Goal: Task Accomplishment & Management: Use online tool/utility

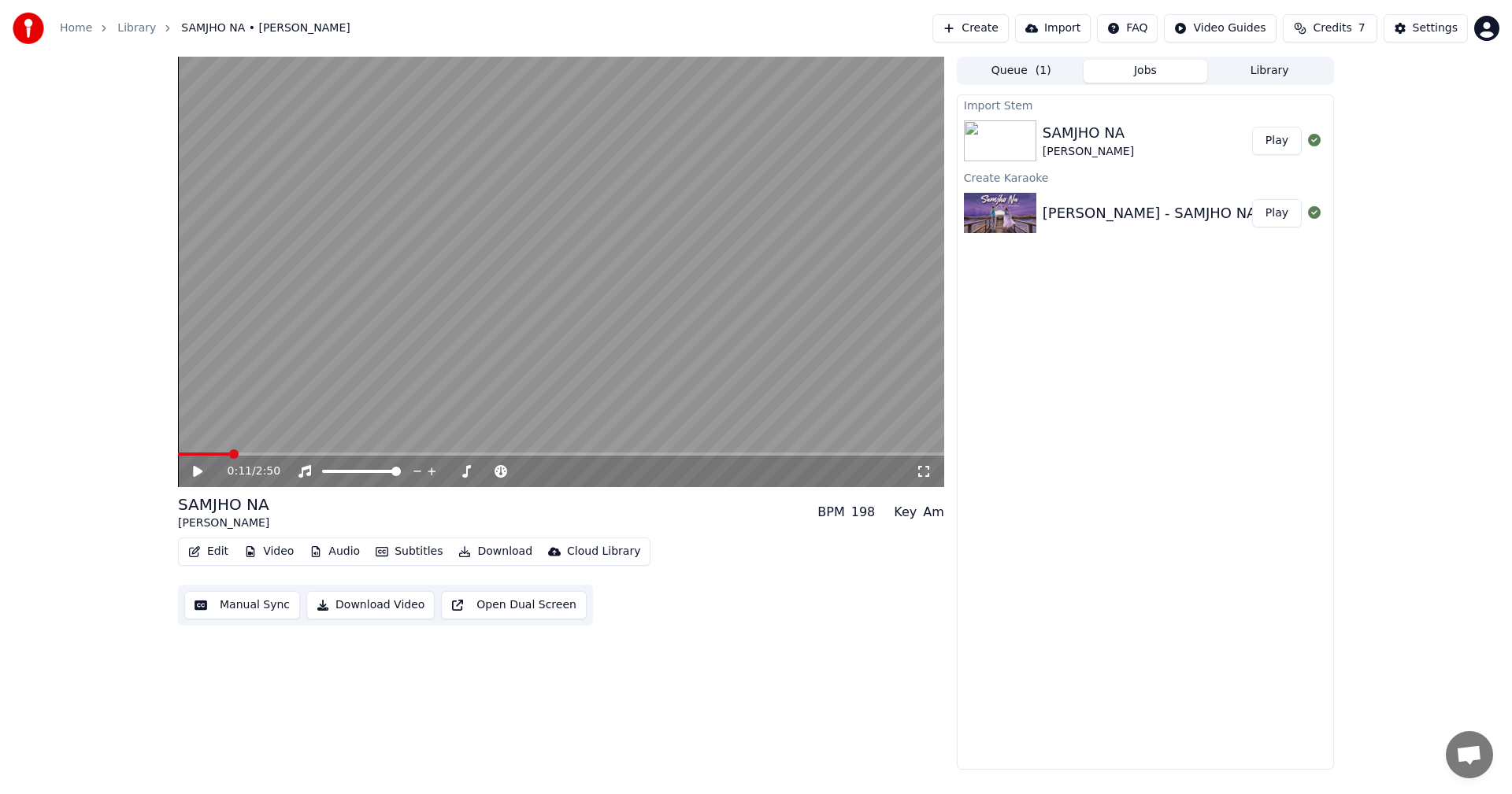
click at [198, 475] on icon at bounding box center [198, 471] width 9 height 11
click at [198, 473] on icon at bounding box center [209, 471] width 37 height 13
click at [195, 462] on div "0:16 / 2:50" at bounding box center [561, 471] width 766 height 31
click at [194, 472] on icon at bounding box center [198, 471] width 9 height 11
click at [639, 277] on video at bounding box center [561, 272] width 766 height 431
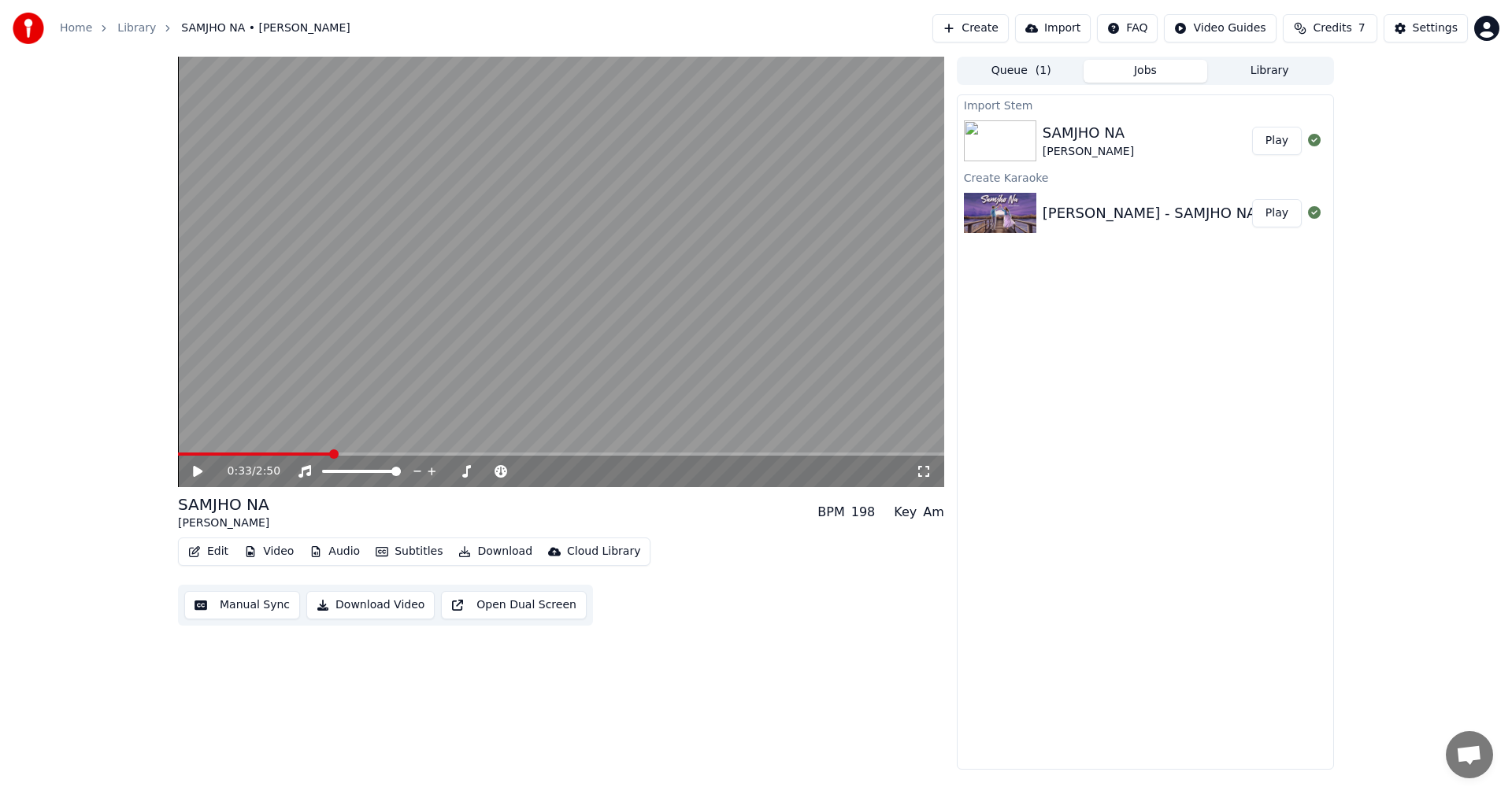
click at [81, 23] on link "Home" at bounding box center [76, 28] width 32 height 16
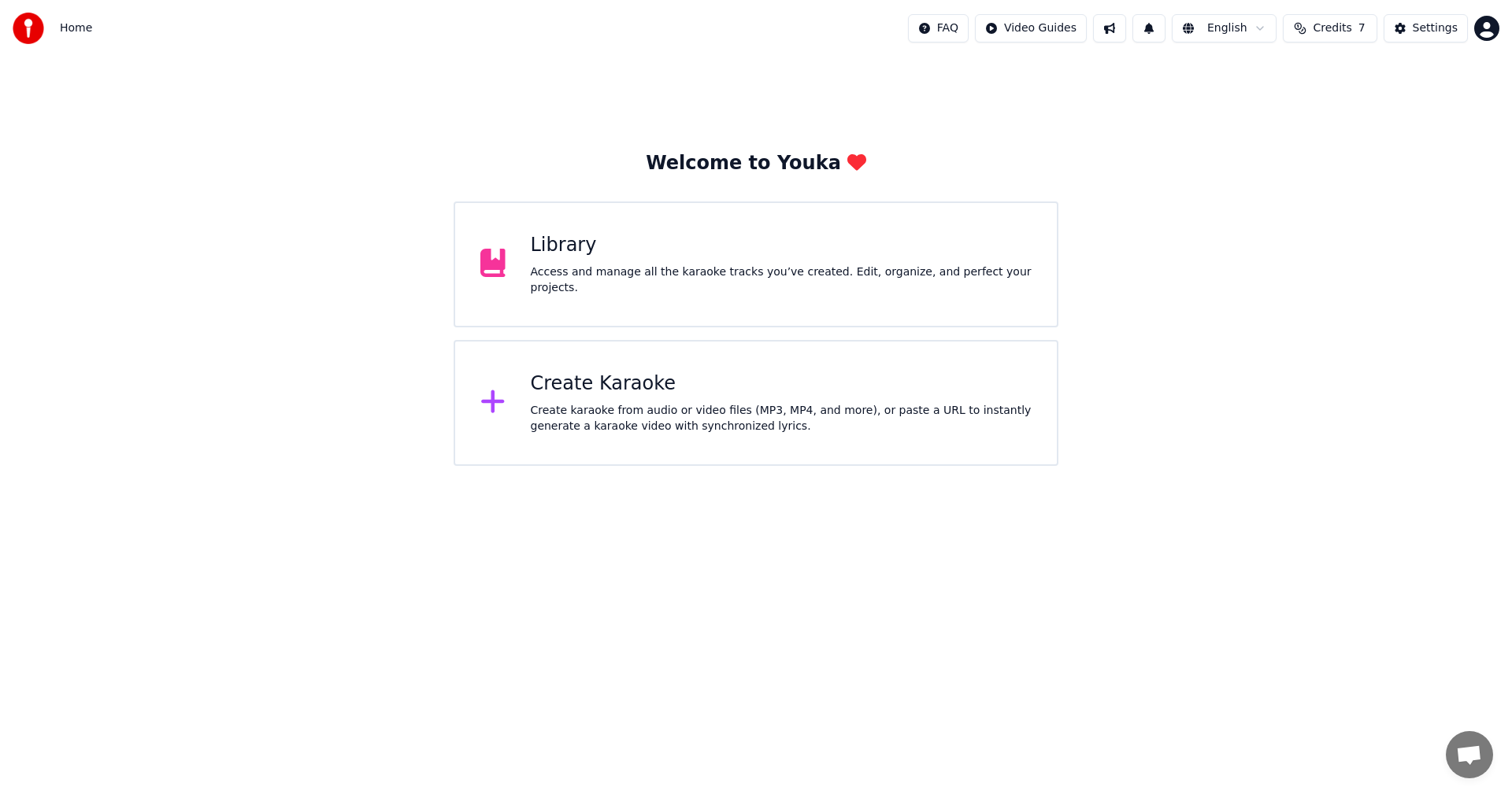
click at [759, 386] on div "Create Karaoke" at bounding box center [782, 385] width 501 height 26
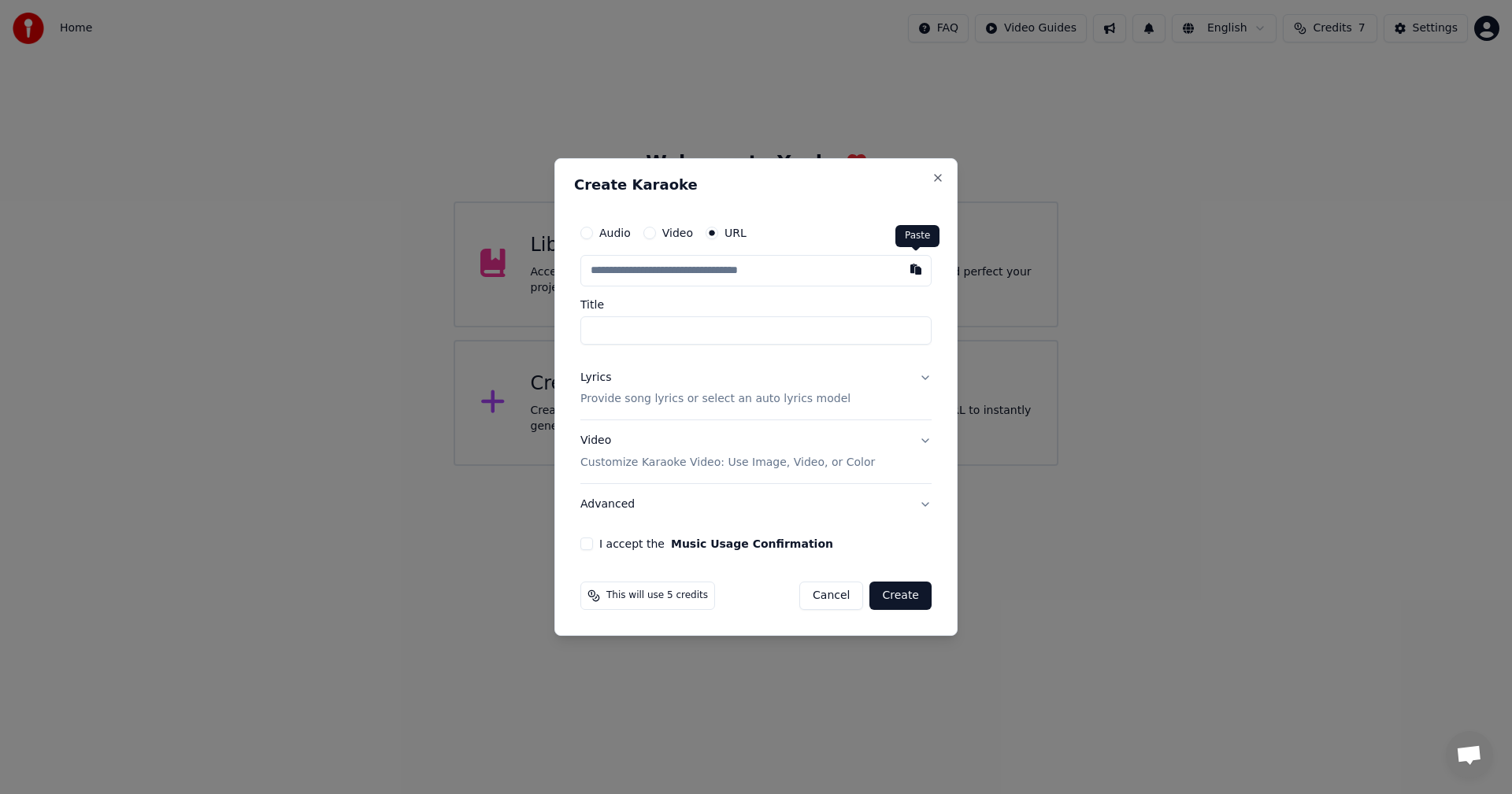
click at [923, 265] on button "button" at bounding box center [915, 269] width 32 height 28
type input "**********"
click at [925, 375] on button "Lyrics Provide song lyrics or select an auto lyrics model" at bounding box center [756, 389] width 352 height 63
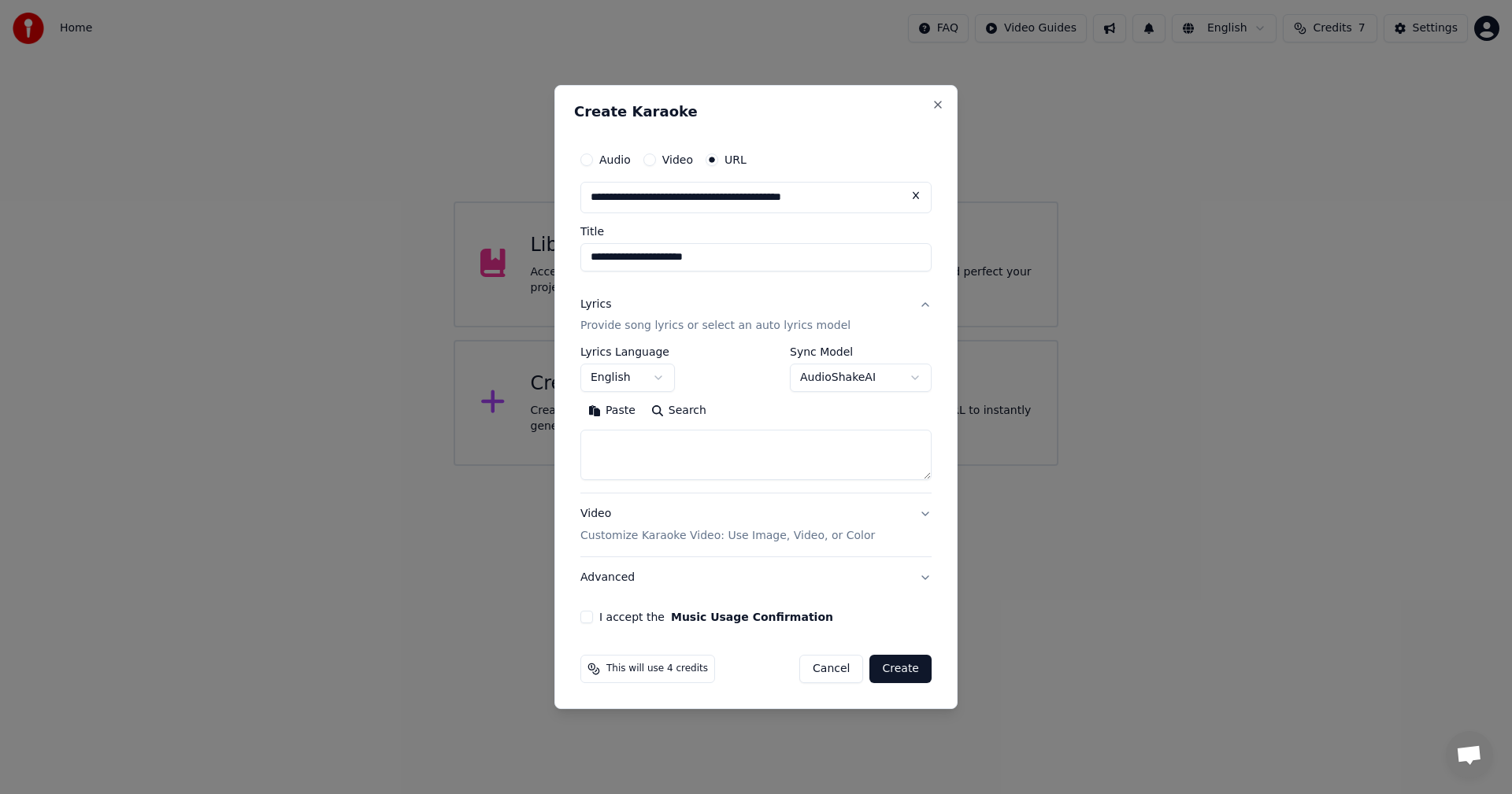
click at [660, 417] on button "Search" at bounding box center [679, 412] width 71 height 26
type textarea "**********"
drag, startPoint x: 929, startPoint y: 479, endPoint x: 933, endPoint y: 517, distance: 38.2
click at [933, 517] on div "**********" at bounding box center [755, 384] width 364 height 493
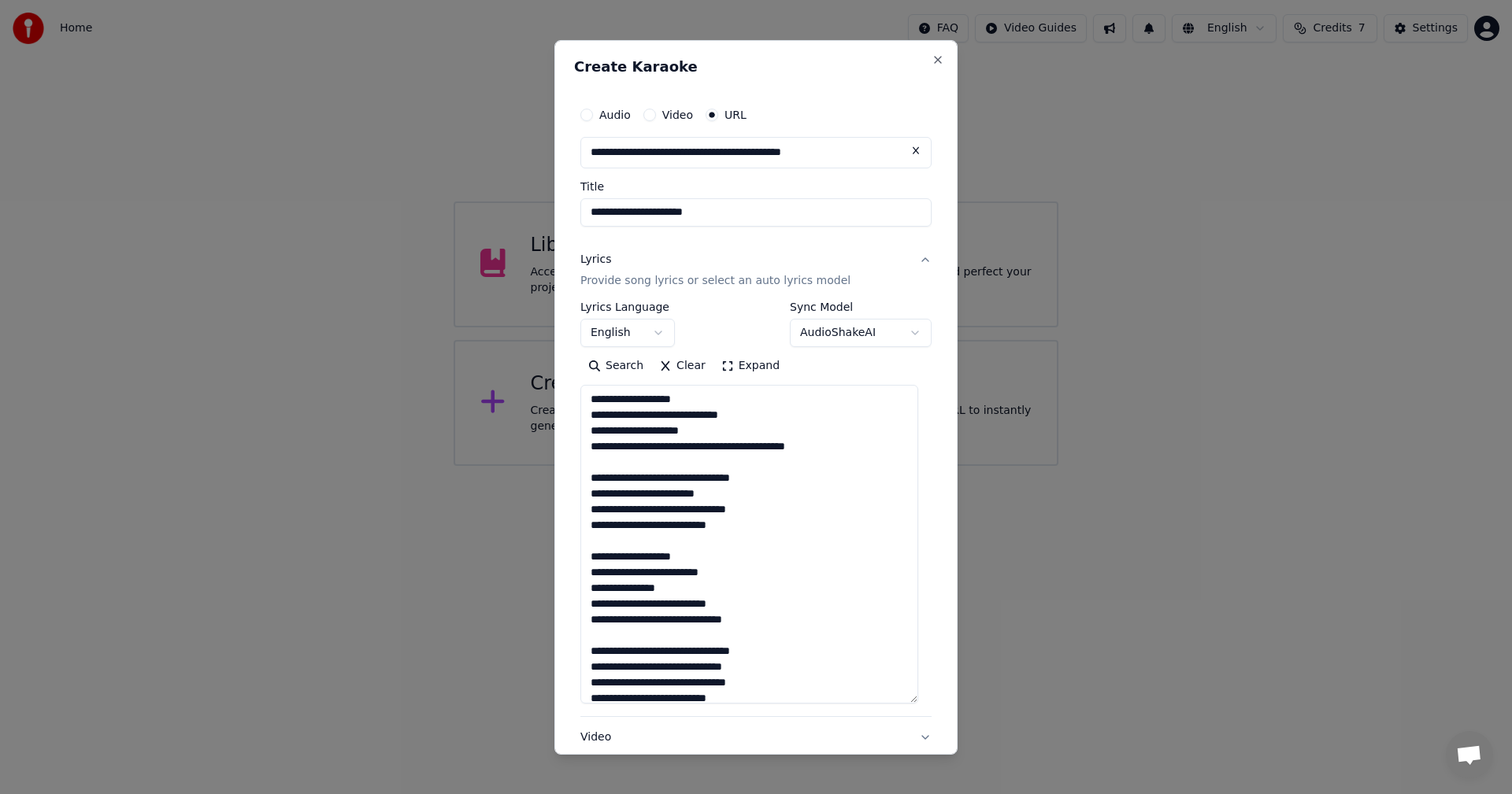
drag, startPoint x: 930, startPoint y: 477, endPoint x: 908, endPoint y: 643, distance: 167.5
click at [936, 708] on div "**********" at bounding box center [756, 397] width 404 height 715
click at [857, 557] on textarea "**********" at bounding box center [749, 547] width 338 height 326
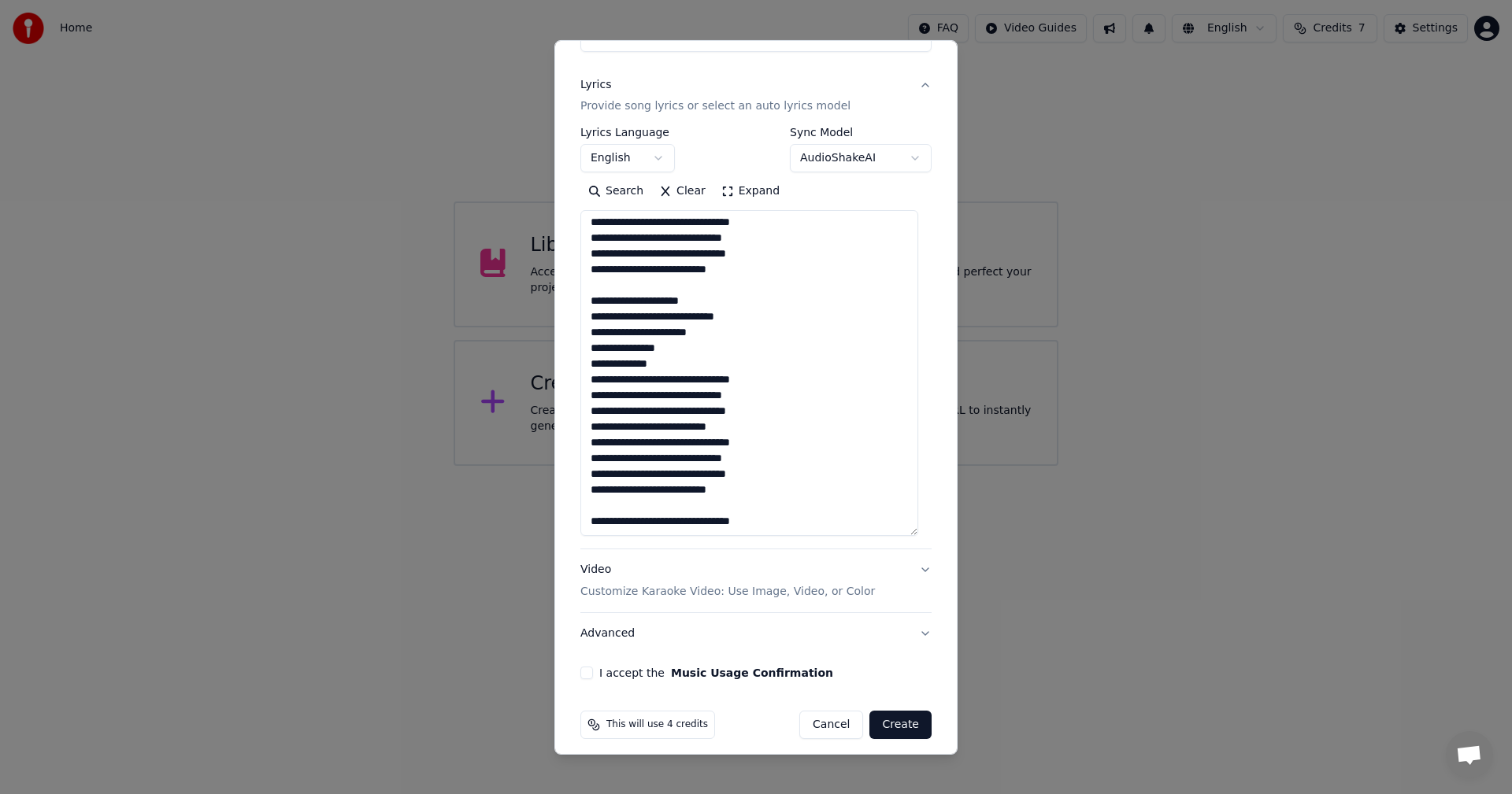
scroll to position [185, 0]
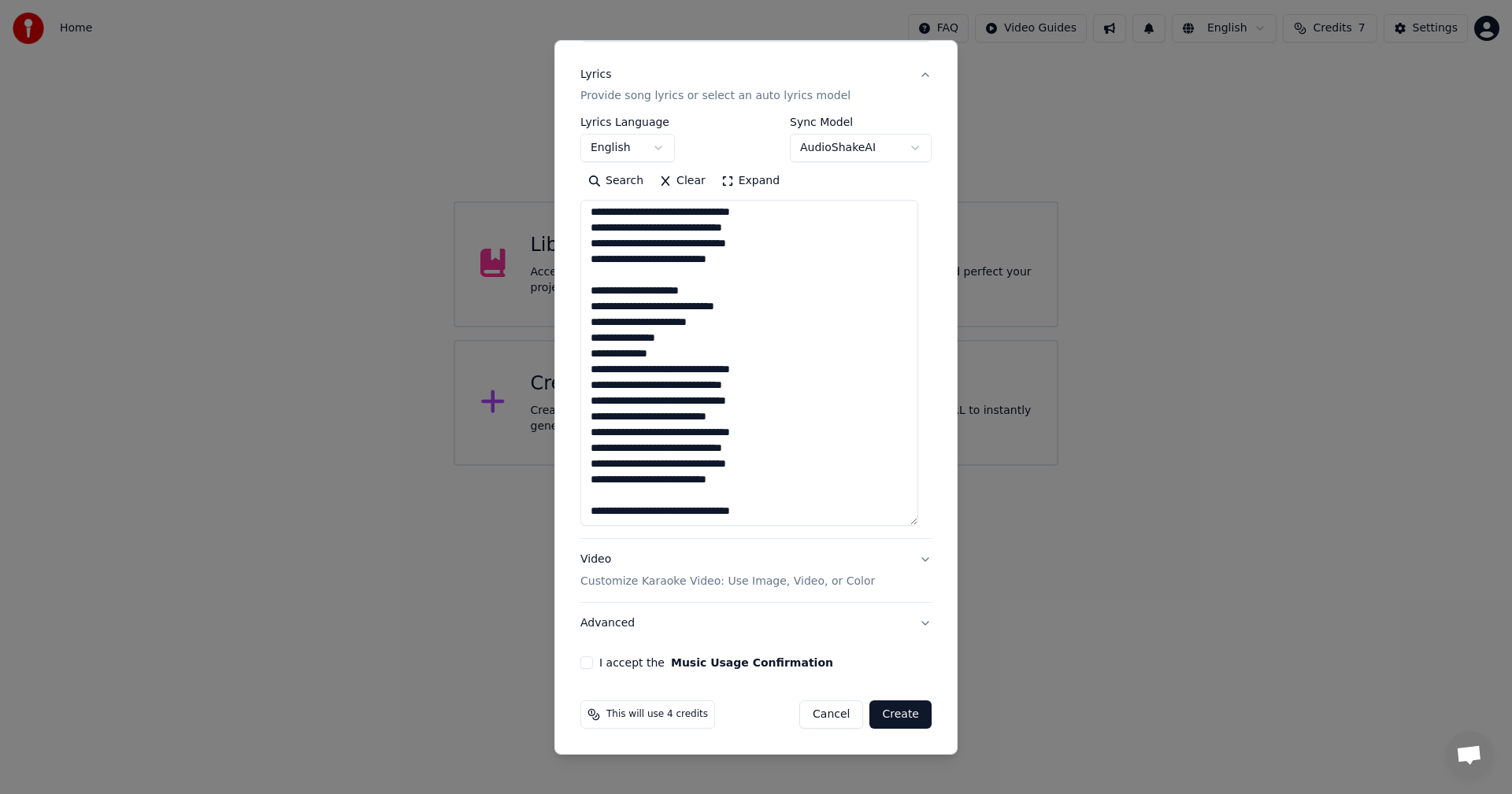
click at [910, 563] on button "Video Customize Karaoke Video: Use Image, Video, or Color" at bounding box center [756, 571] width 352 height 63
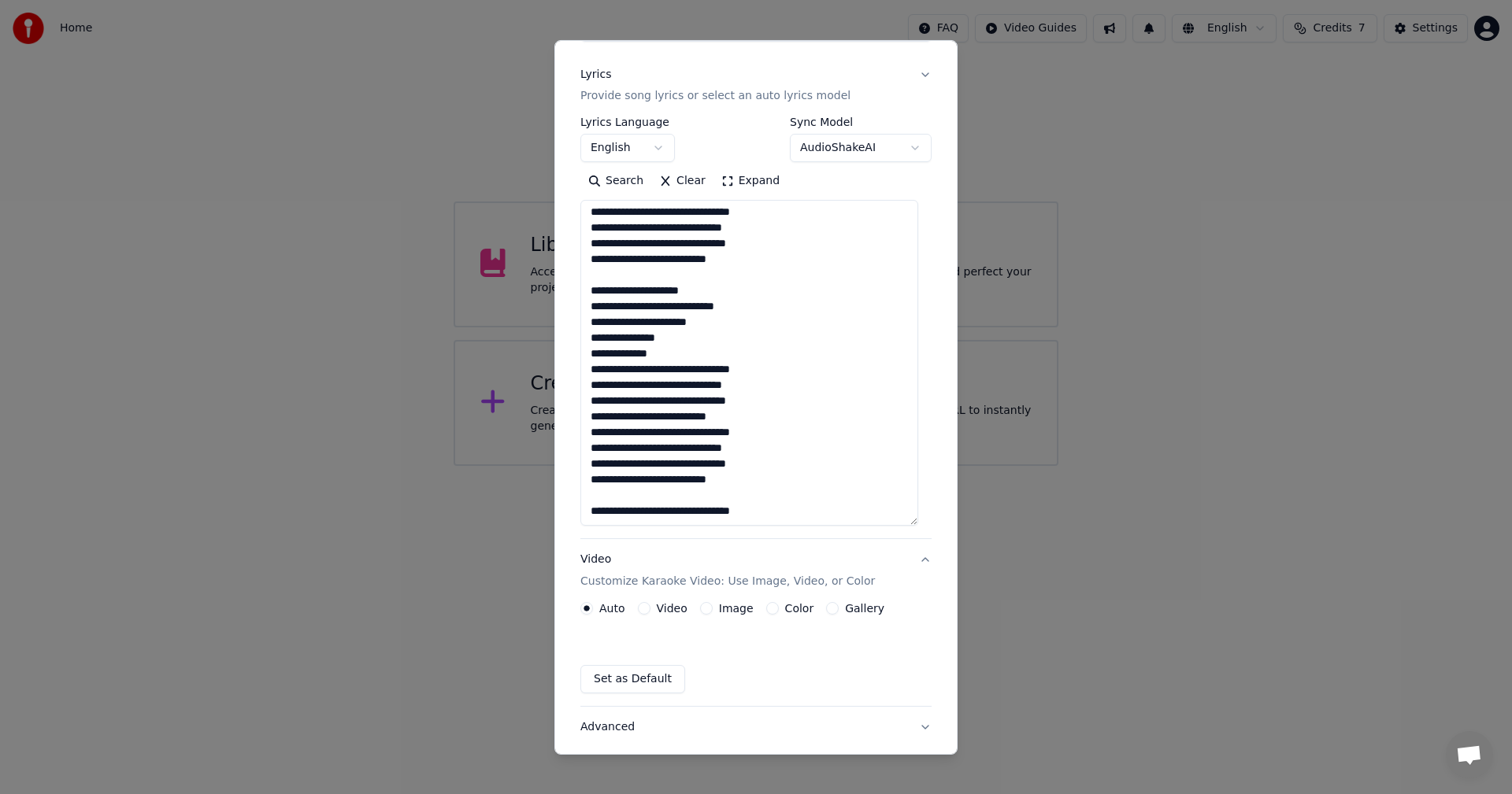
scroll to position [0, 0]
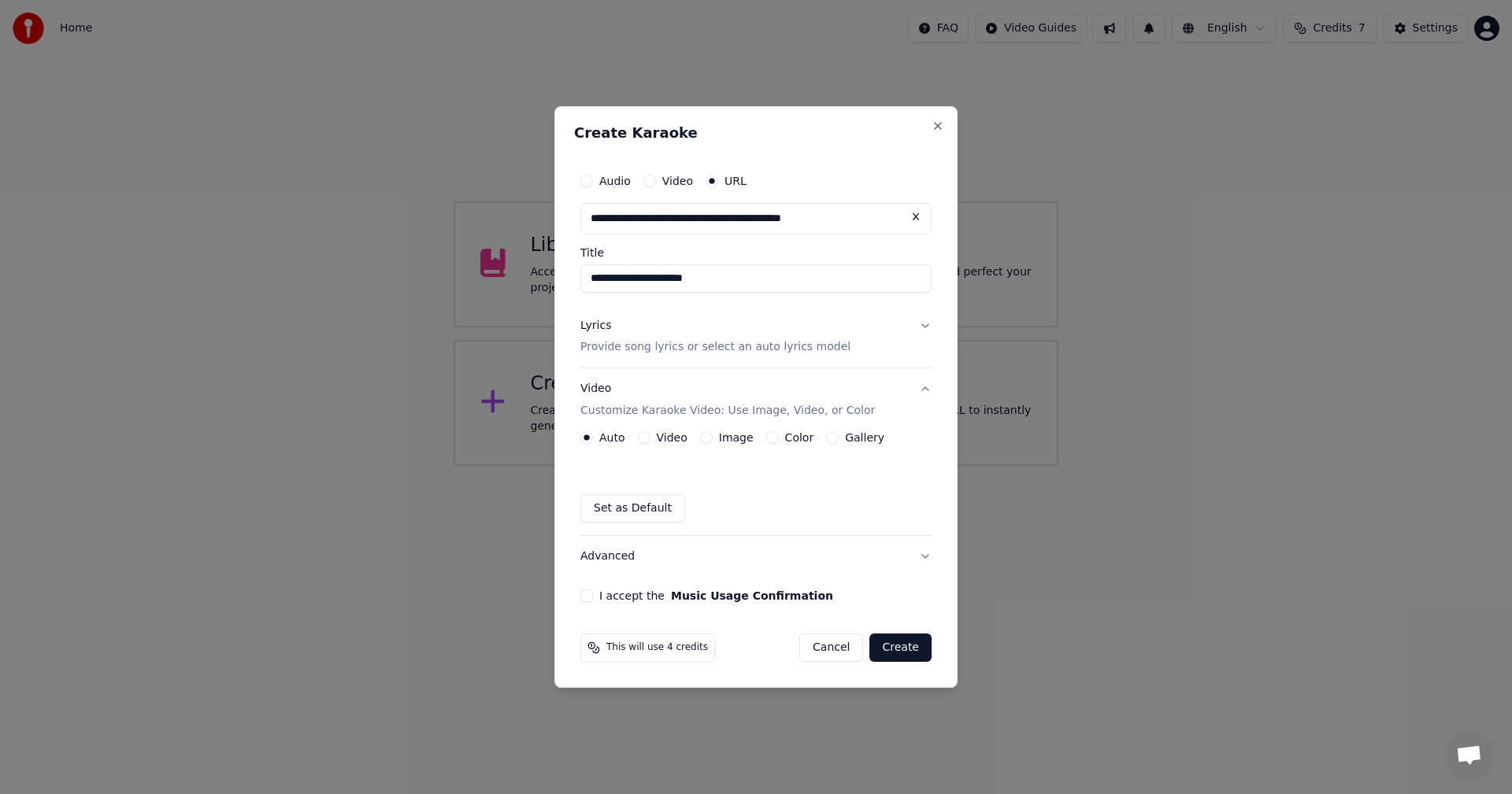
click at [650, 434] on div "Video" at bounding box center [662, 437] width 49 height 13
click at [649, 437] on div "Video" at bounding box center [662, 437] width 49 height 13
click at [647, 437] on button "Video" at bounding box center [644, 437] width 13 height 13
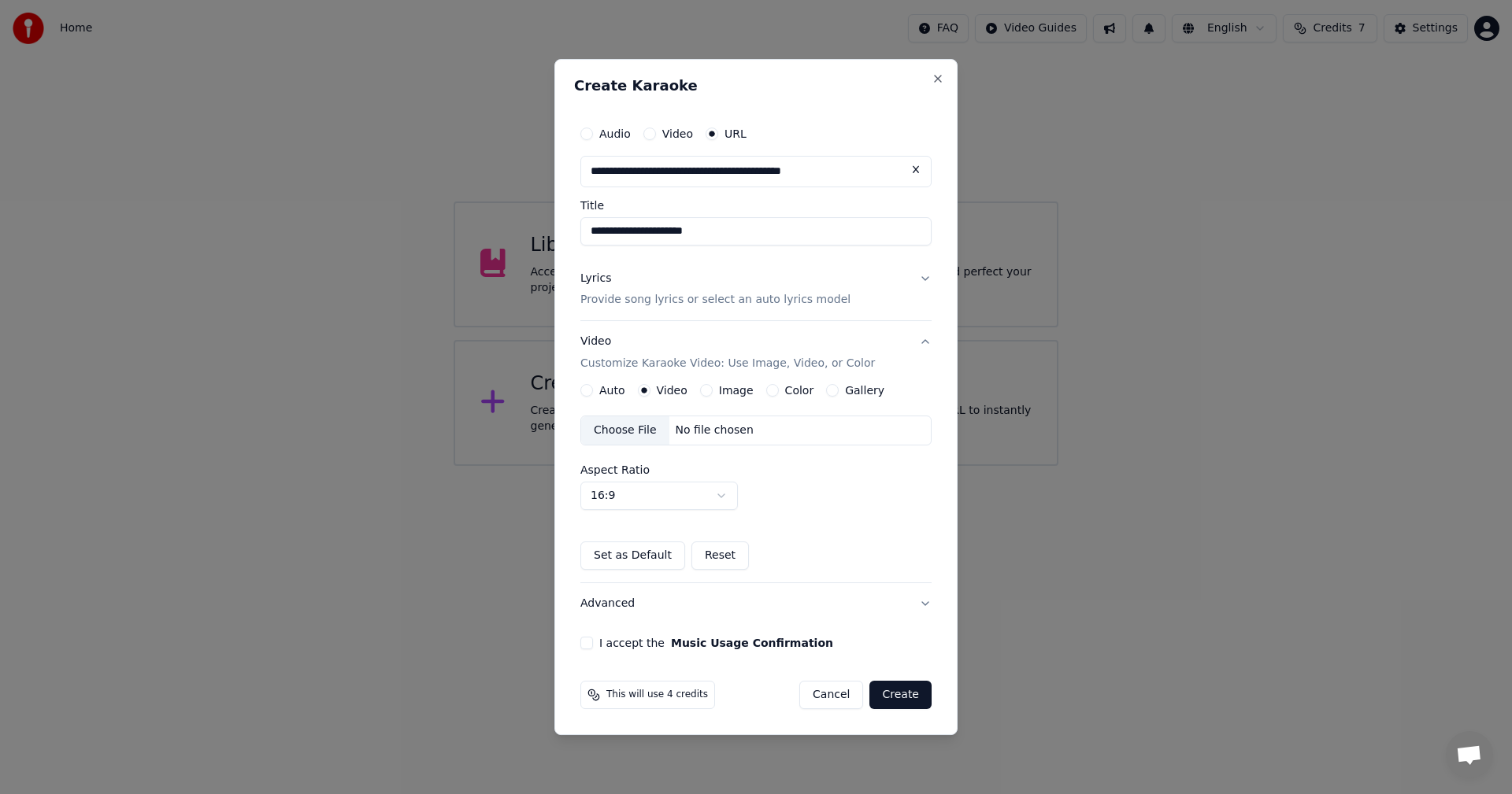
click at [643, 554] on button "Set as Default" at bounding box center [633, 556] width 105 height 28
click at [641, 556] on button "Saved" at bounding box center [610, 556] width 60 height 28
click at [669, 558] on button "Reset" at bounding box center [676, 556] width 58 height 28
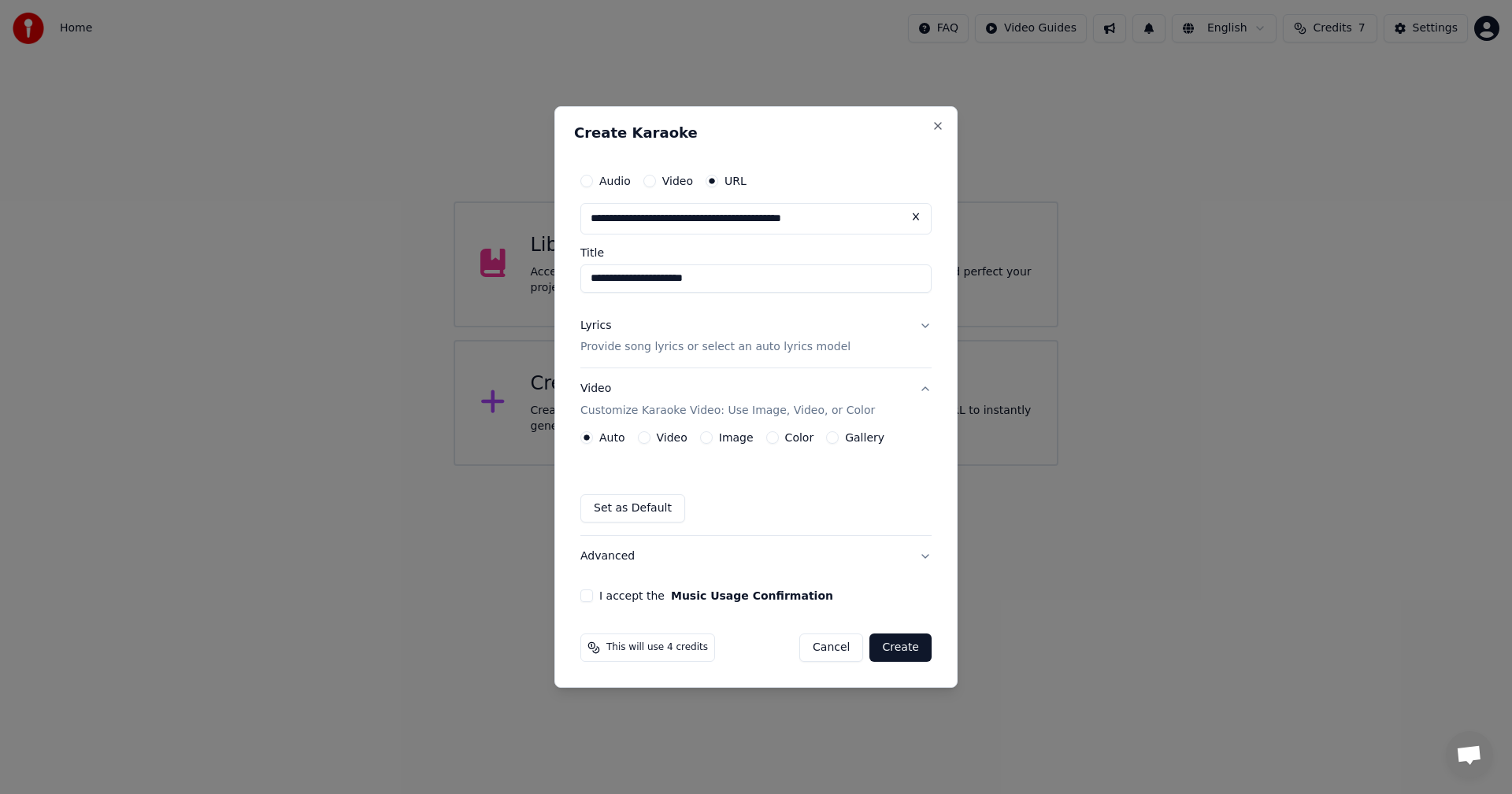
click at [589, 603] on button "I accept the Music Usage Confirmation" at bounding box center [587, 596] width 13 height 13
click at [936, 554] on div "**********" at bounding box center [755, 384] width 364 height 450
click at [928, 555] on button "Advanced" at bounding box center [756, 557] width 352 height 41
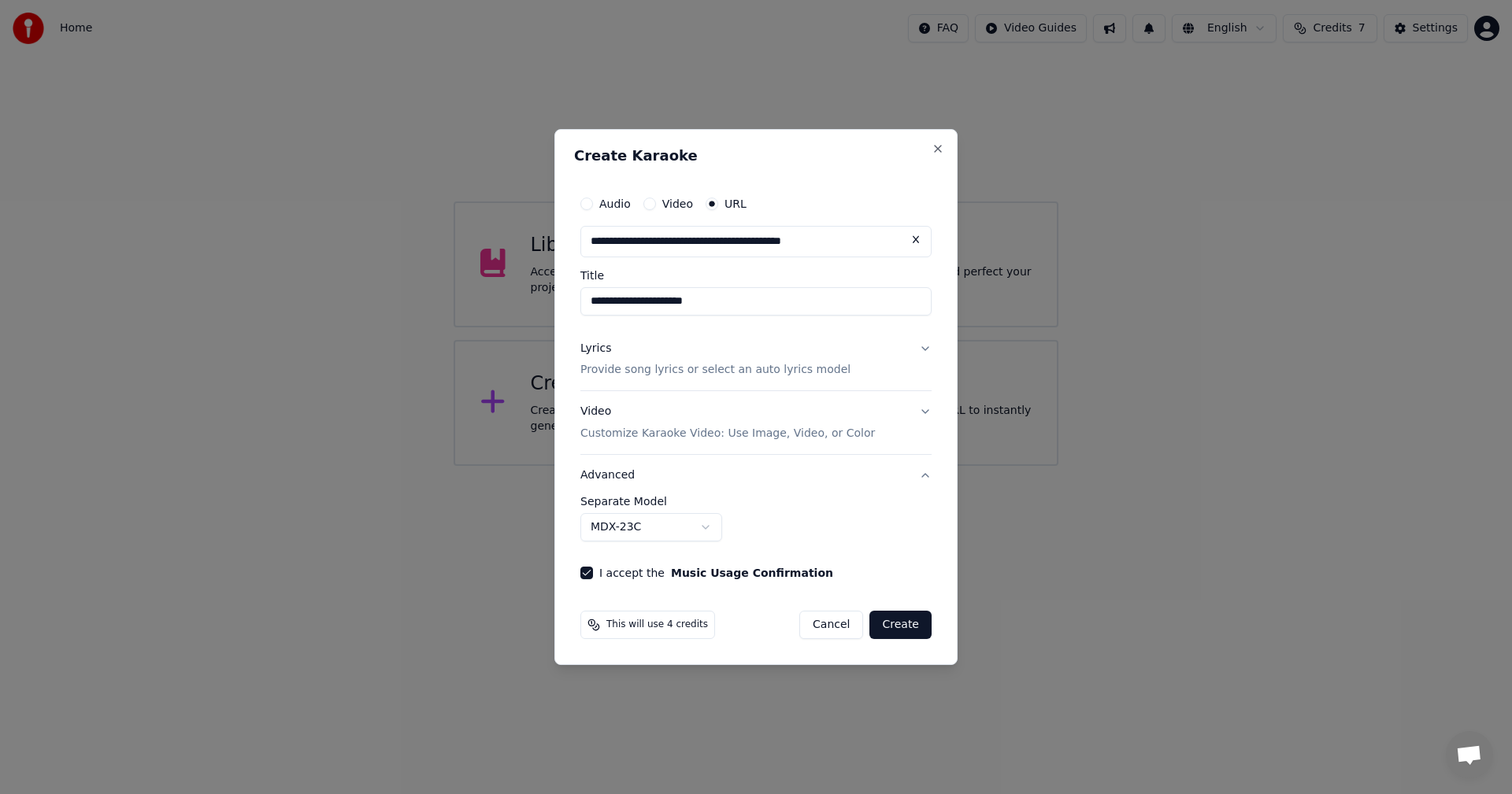
click at [699, 466] on body "**********" at bounding box center [756, 233] width 1512 height 466
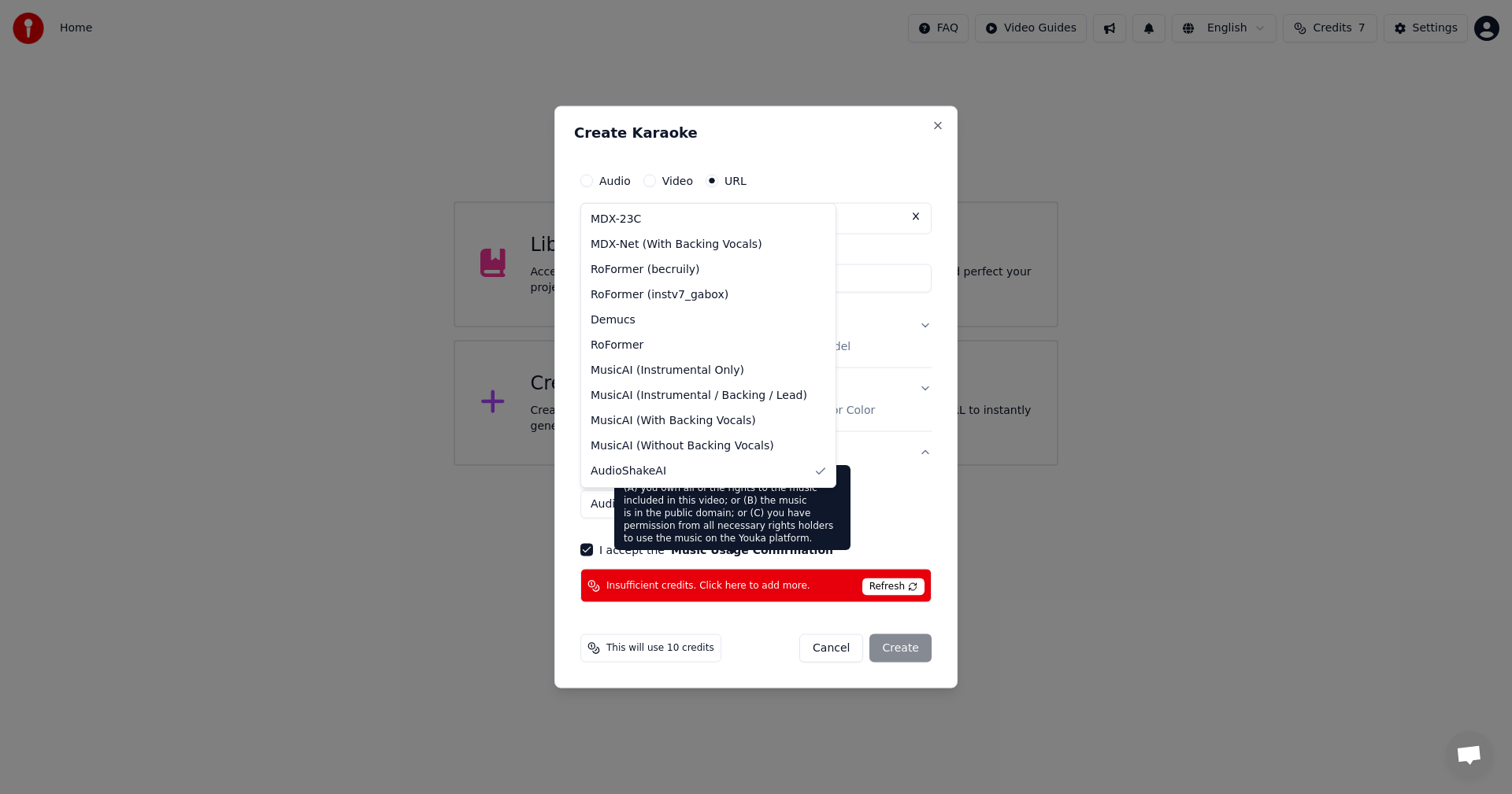
click at [610, 466] on body "**********" at bounding box center [756, 233] width 1512 height 466
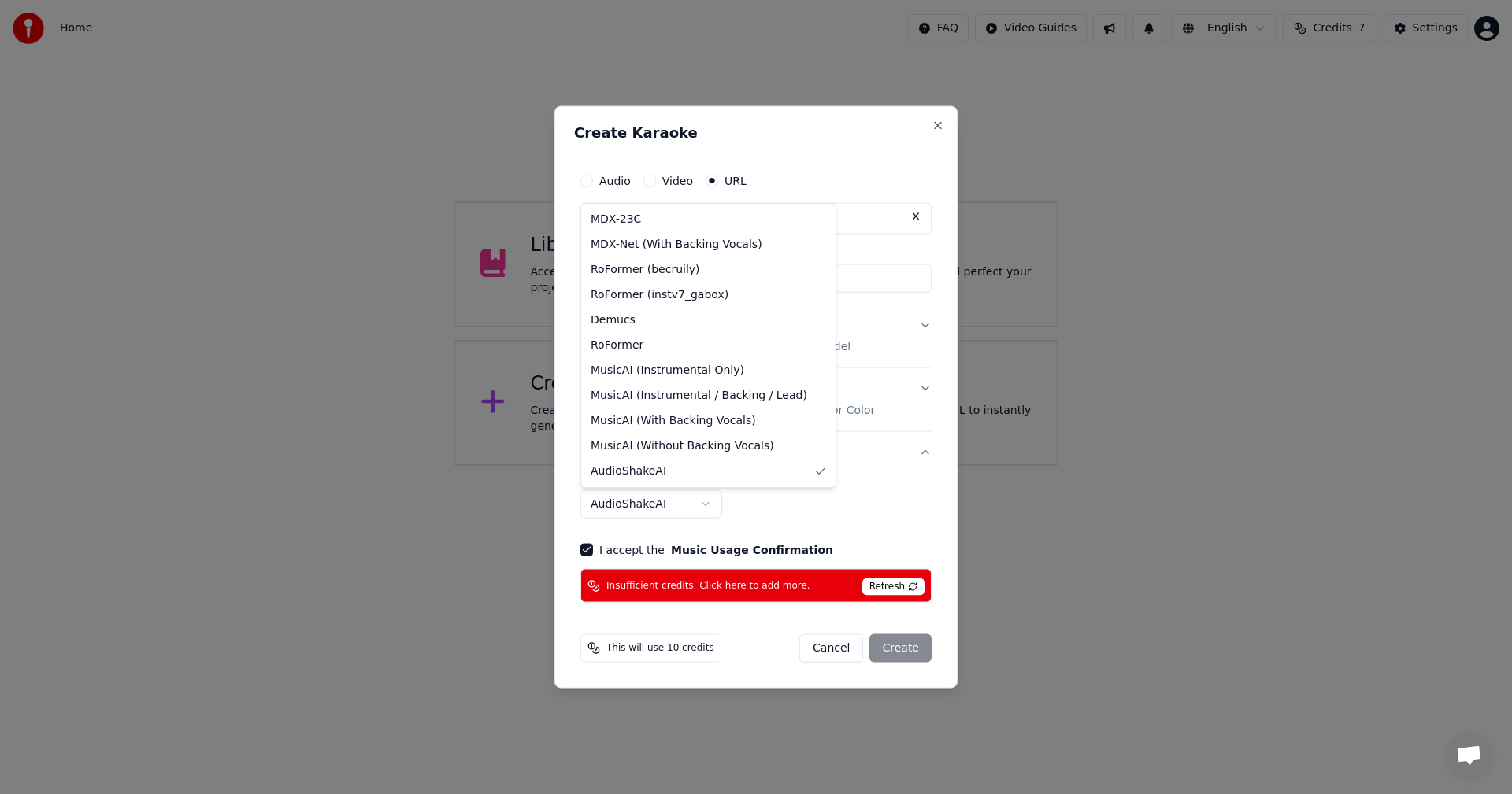
select select "******"
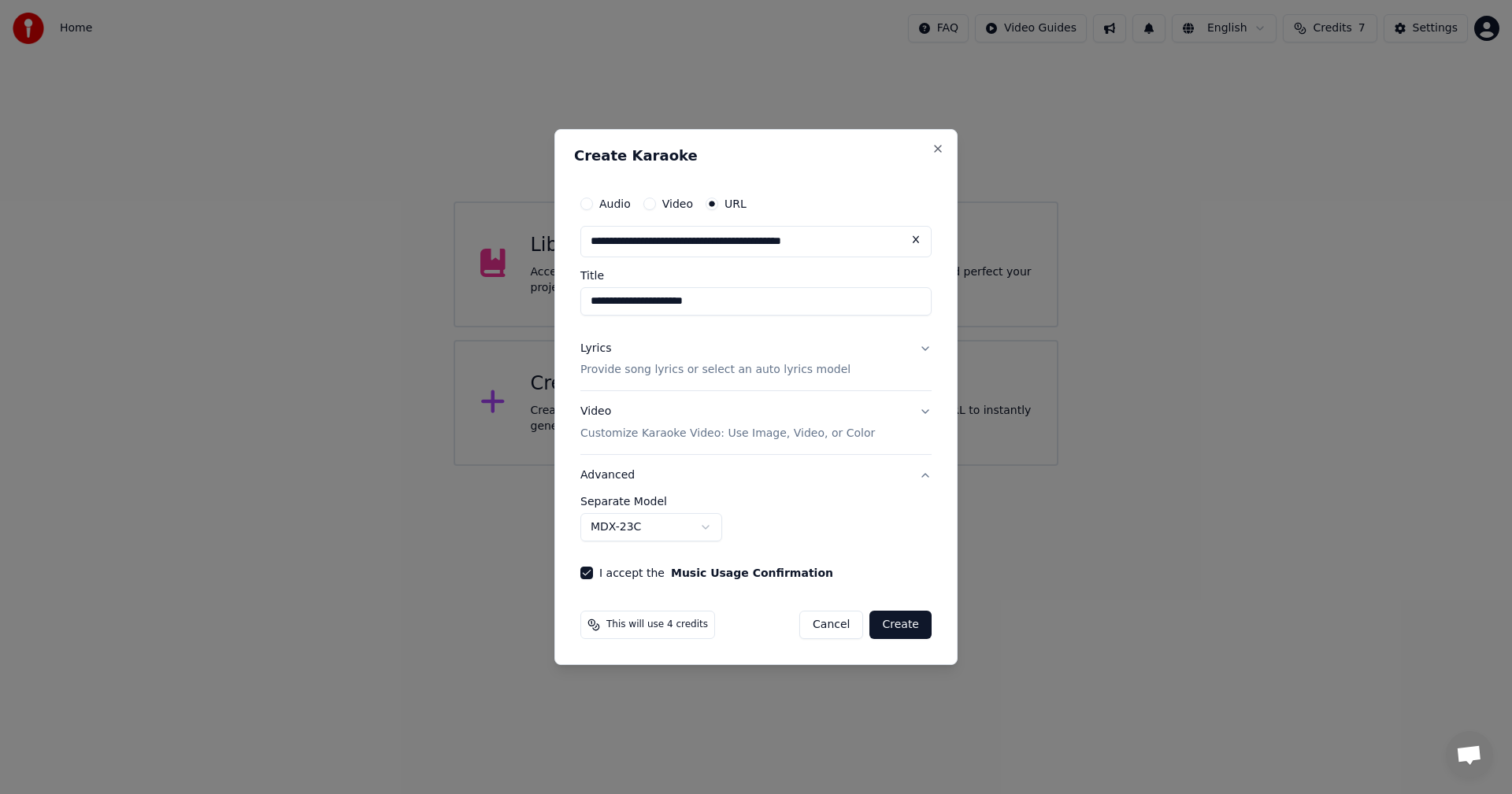
click at [907, 631] on button "Create" at bounding box center [900, 625] width 62 height 28
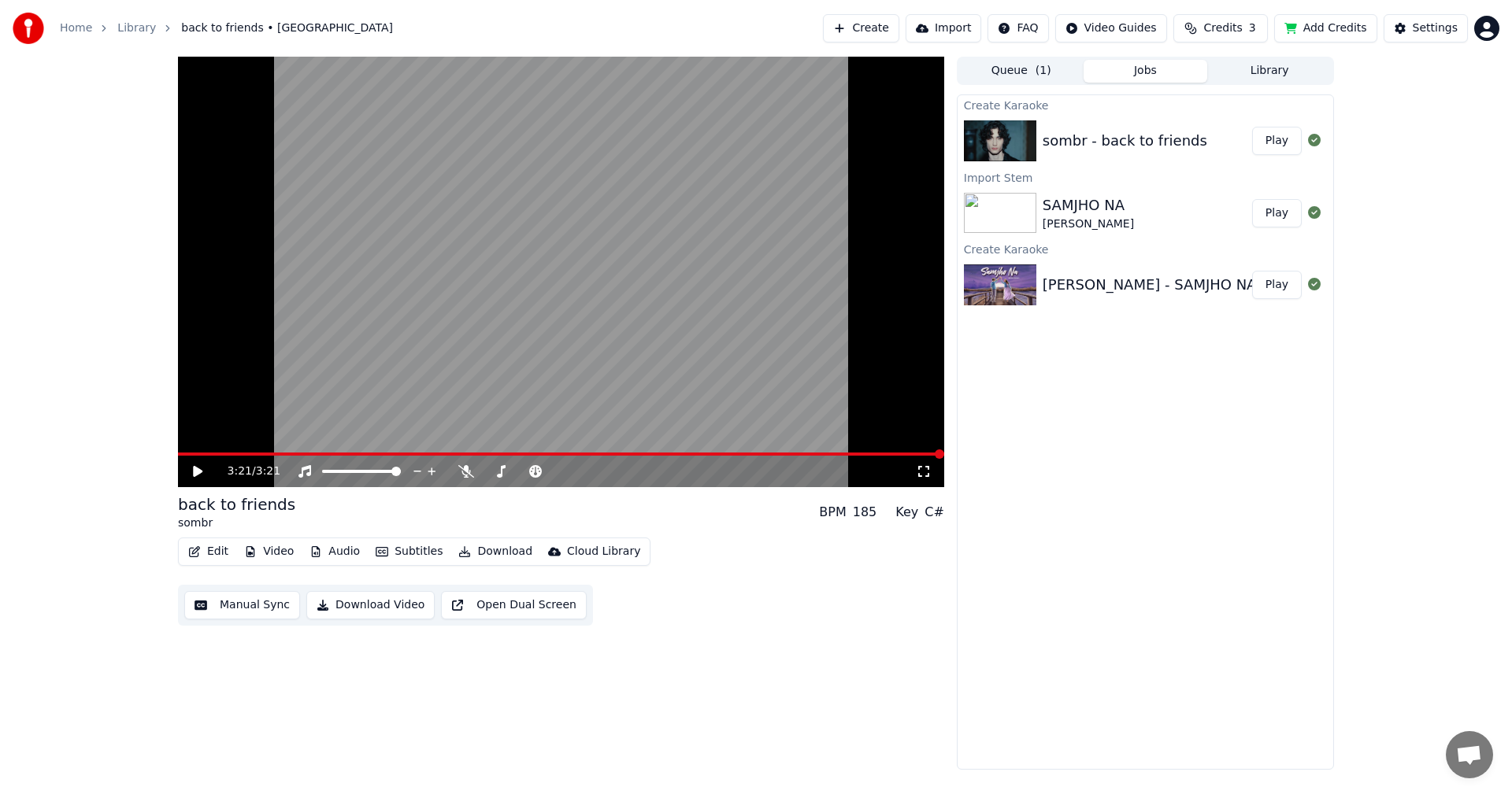
click at [200, 477] on icon at bounding box center [209, 471] width 37 height 13
click at [462, 473] on icon at bounding box center [466, 471] width 16 height 13
click at [199, 477] on icon at bounding box center [209, 471] width 37 height 13
click at [178, 453] on span at bounding box center [178, 454] width 0 height 3
click at [195, 468] on icon at bounding box center [198, 471] width 9 height 11
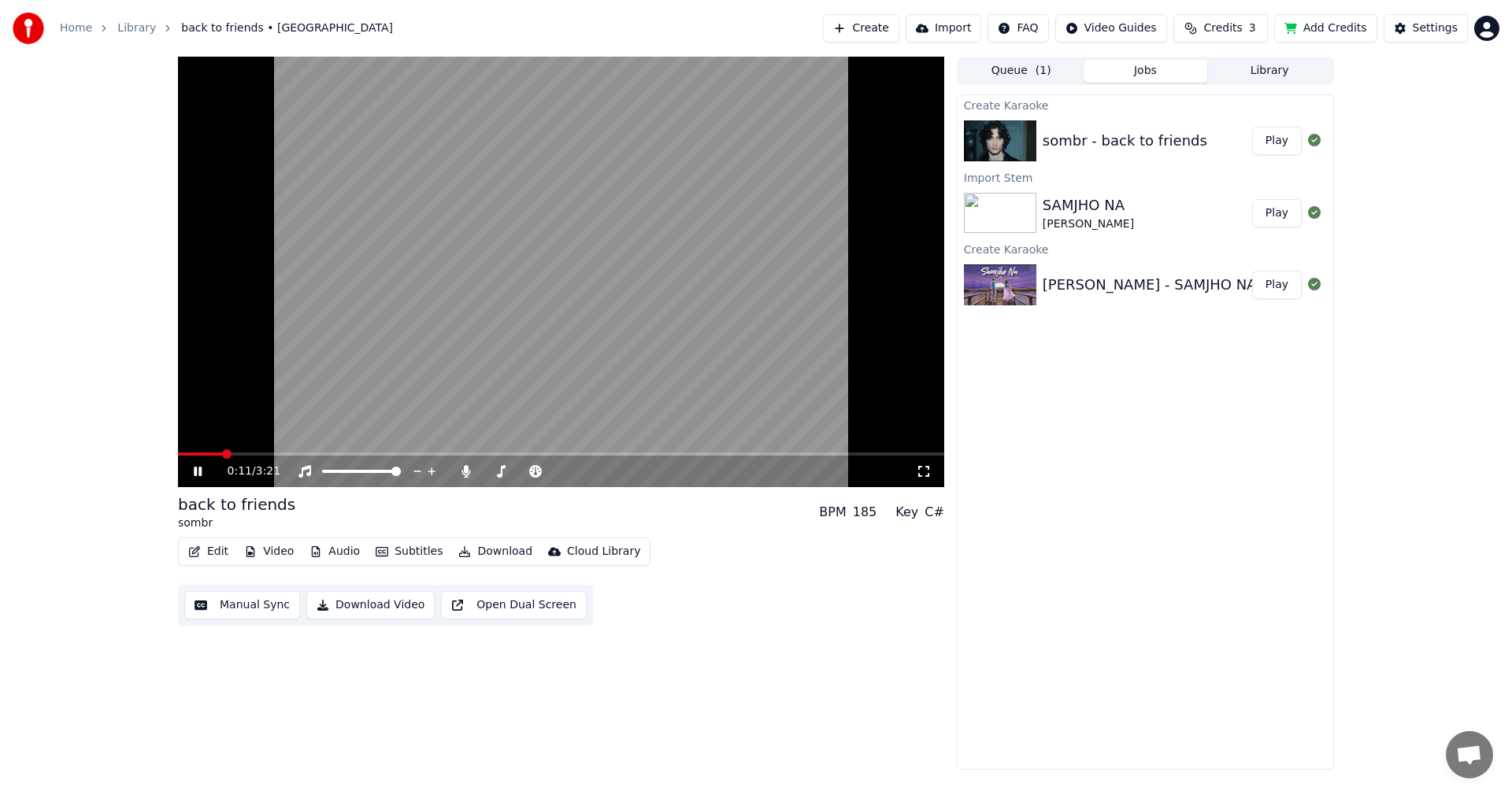
click at [262, 549] on button "Video" at bounding box center [268, 552] width 62 height 22
click at [284, 547] on button "Video" at bounding box center [268, 552] width 62 height 22
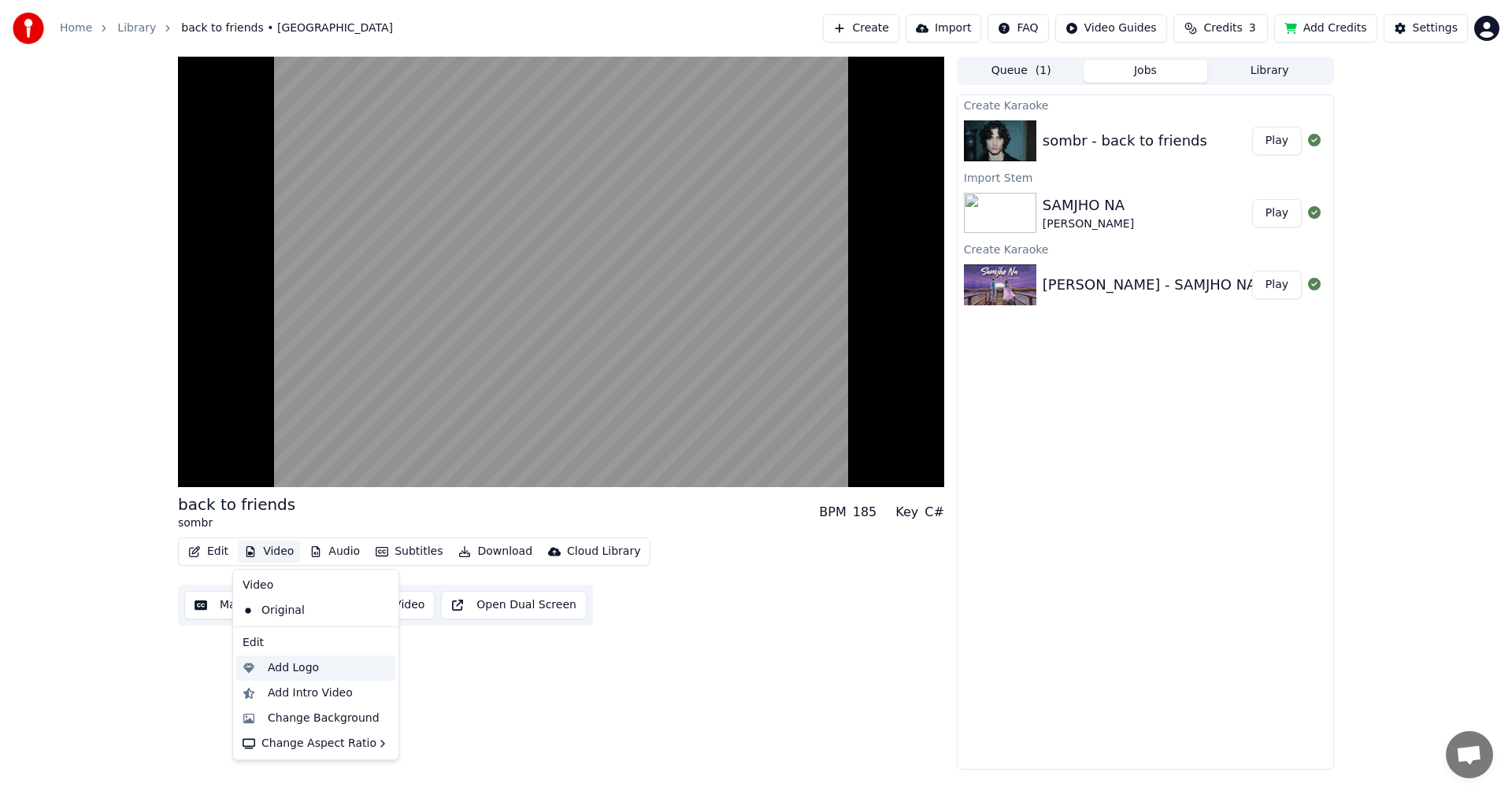
click at [338, 668] on div "Add Logo" at bounding box center [329, 668] width 121 height 16
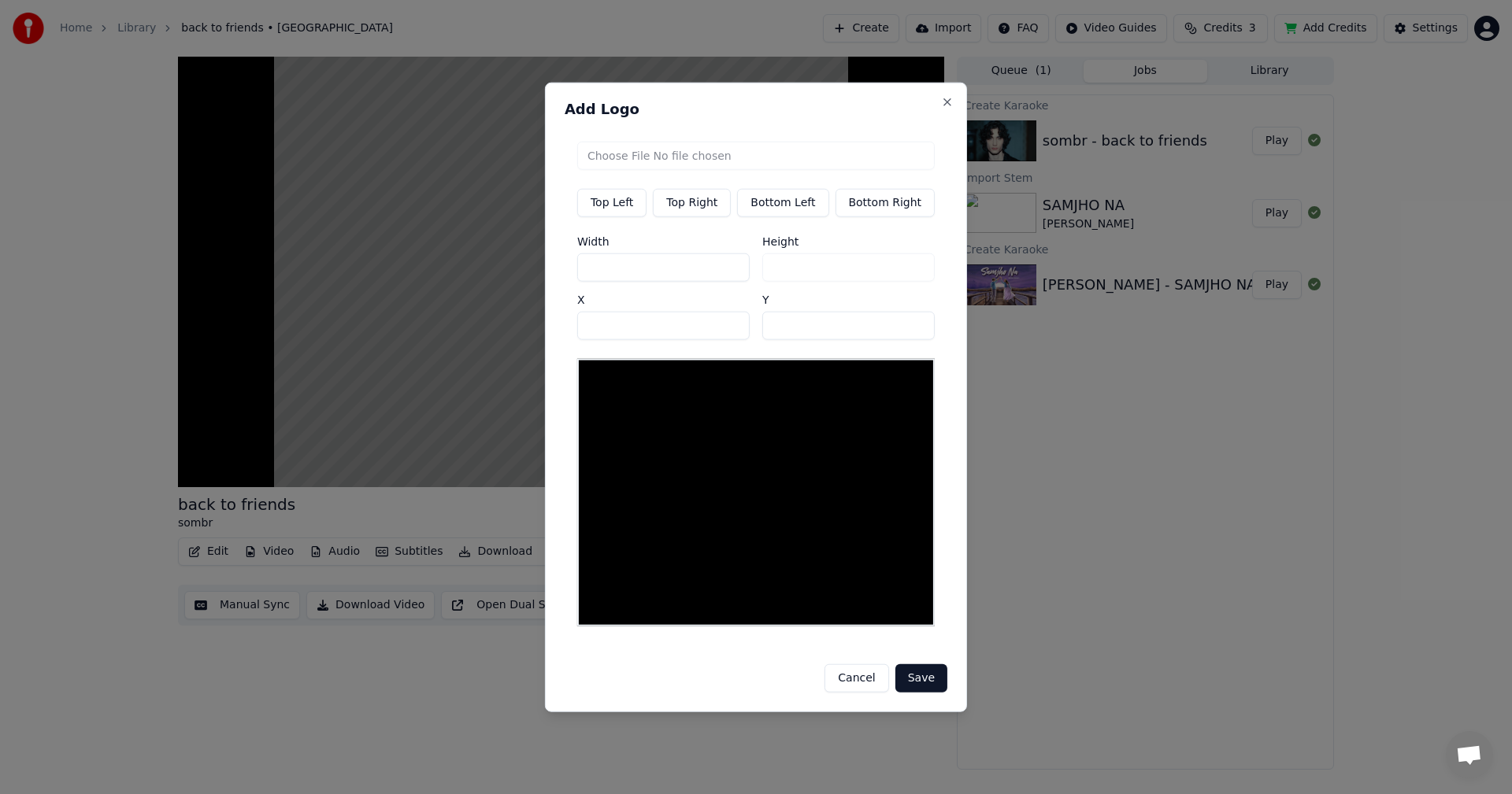
click at [912, 676] on button "Save" at bounding box center [921, 678] width 52 height 28
click at [924, 669] on button "Save" at bounding box center [921, 678] width 52 height 28
click at [705, 151] on input "file" at bounding box center [756, 155] width 358 height 28
type input "**********"
type input "***"
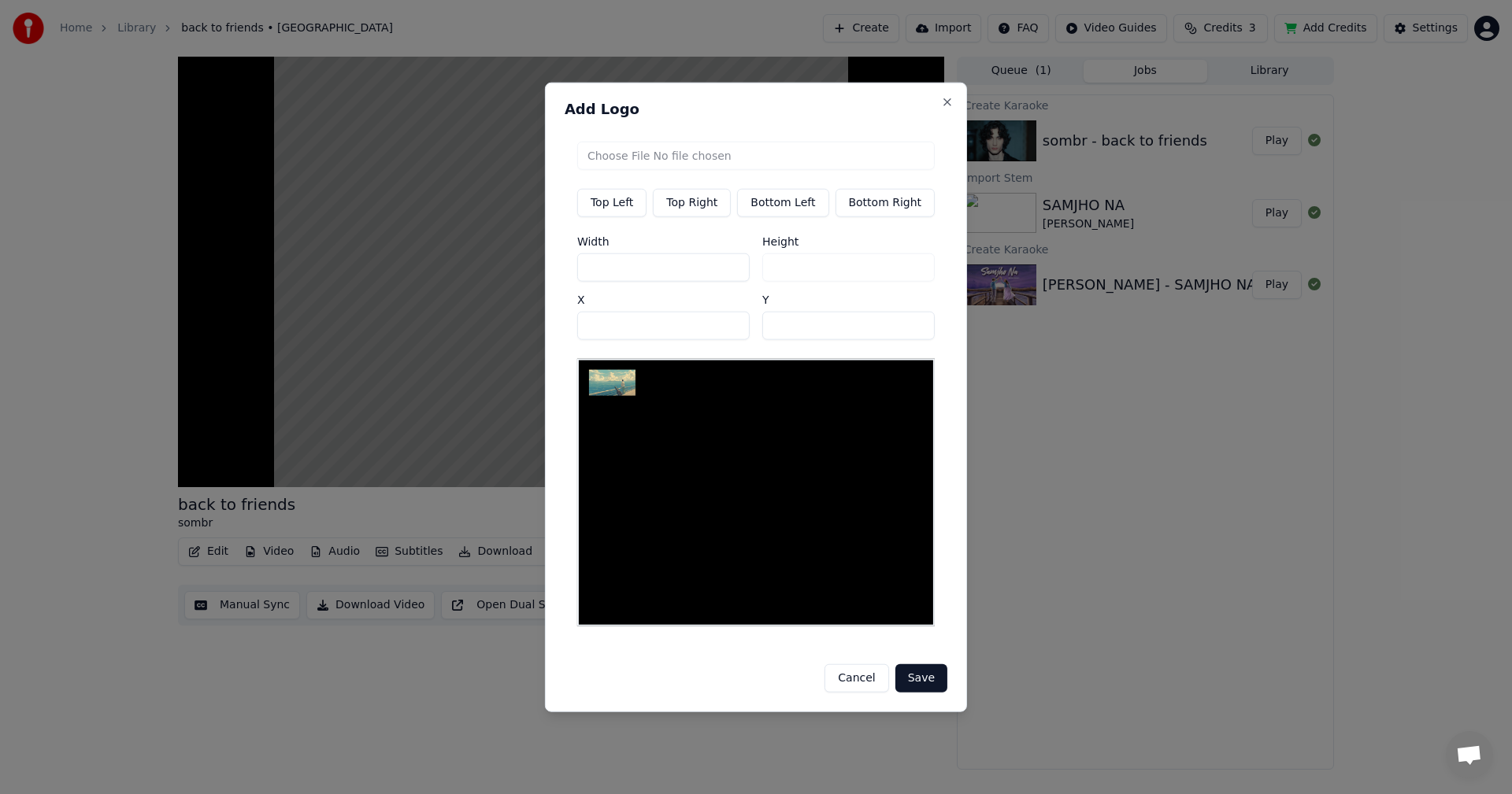
click at [621, 386] on img at bounding box center [611, 383] width 47 height 26
click at [611, 385] on img at bounding box center [611, 383] width 47 height 26
click at [710, 159] on input "file" at bounding box center [756, 155] width 358 height 28
type input "**********"
type input "***"
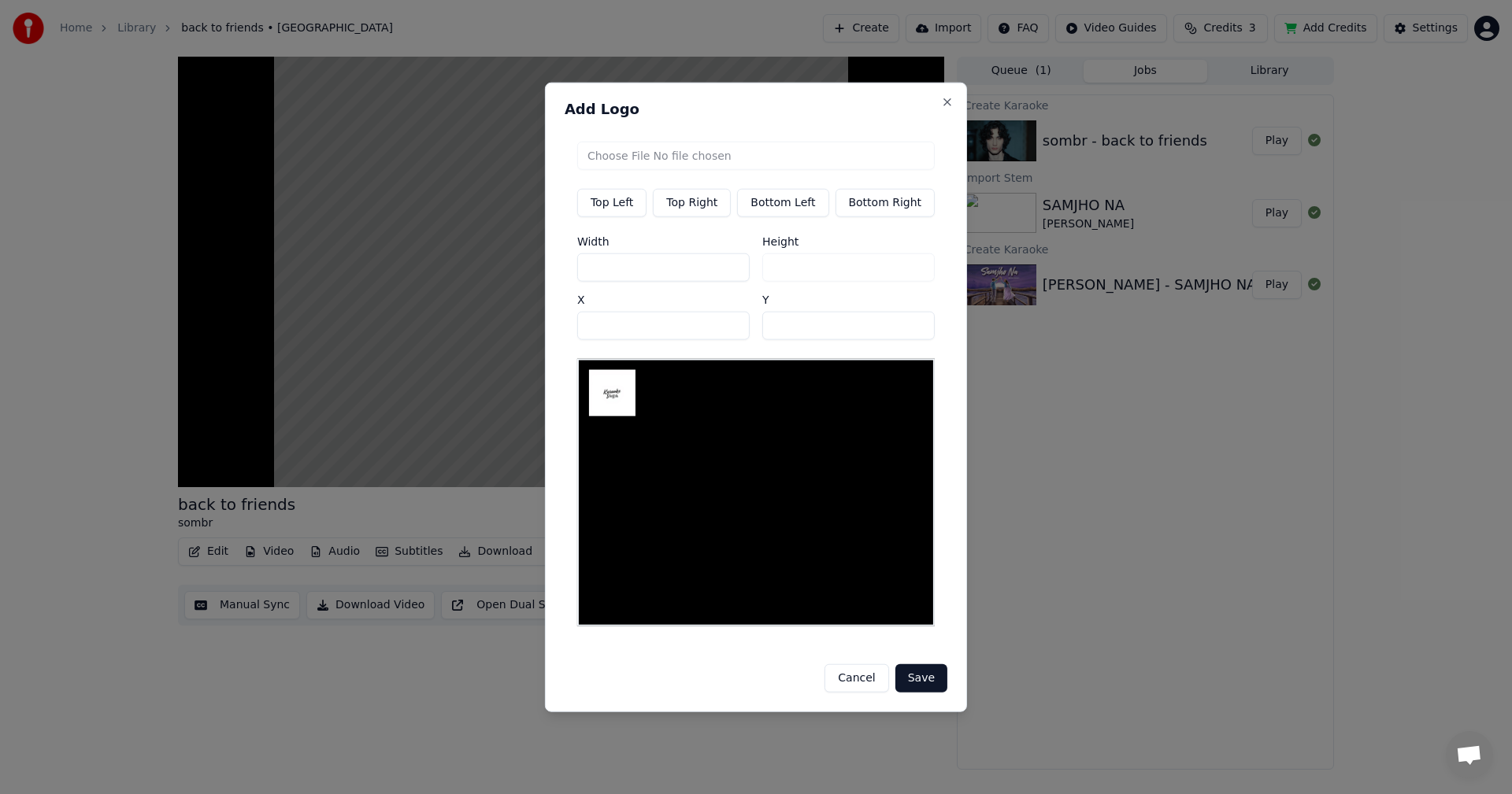
click at [641, 210] on button "Top Left" at bounding box center [611, 202] width 69 height 28
click at [694, 202] on button "Top Right" at bounding box center [692, 202] width 78 height 28
click at [775, 212] on button "Bottom Left" at bounding box center [782, 202] width 91 height 28
type input "**"
type input "***"
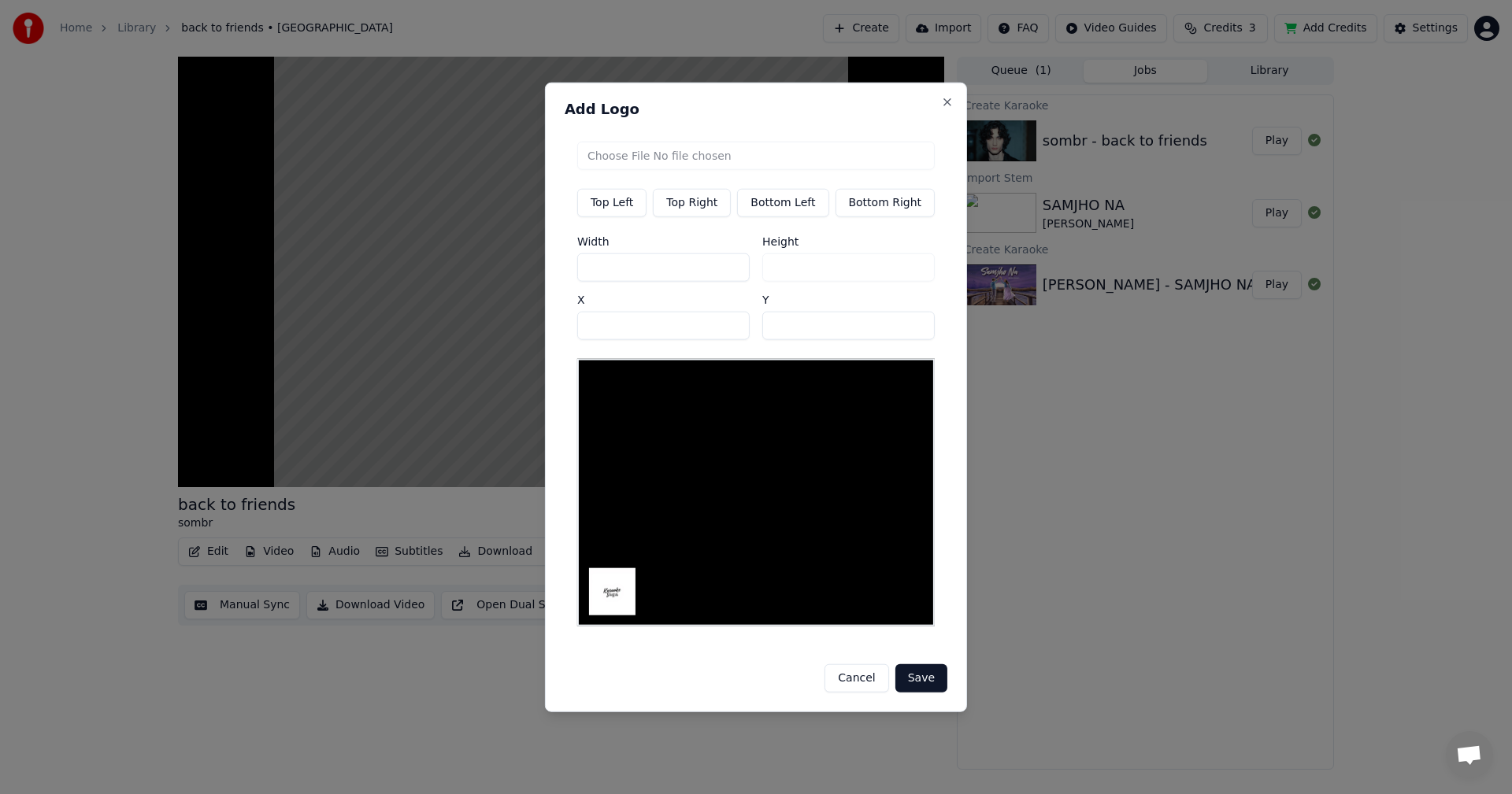
click at [864, 212] on button "Bottom Right" at bounding box center [885, 202] width 100 height 28
click at [776, 211] on button "Bottom Left" at bounding box center [782, 202] width 91 height 28
click at [707, 205] on button "Top Right" at bounding box center [692, 202] width 78 height 28
type input "****"
type input "**"
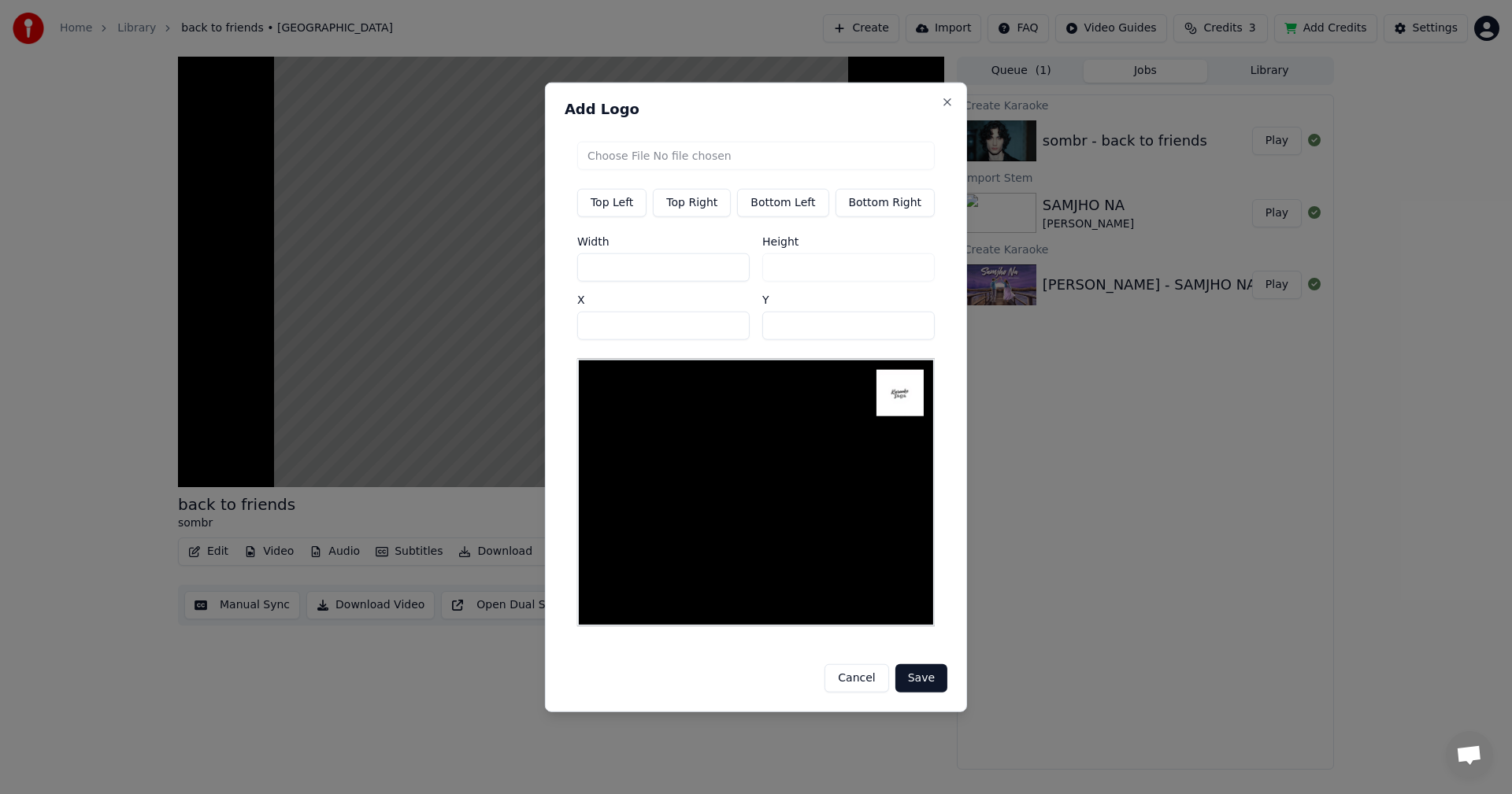
click at [908, 671] on button "Save" at bounding box center [921, 678] width 52 height 28
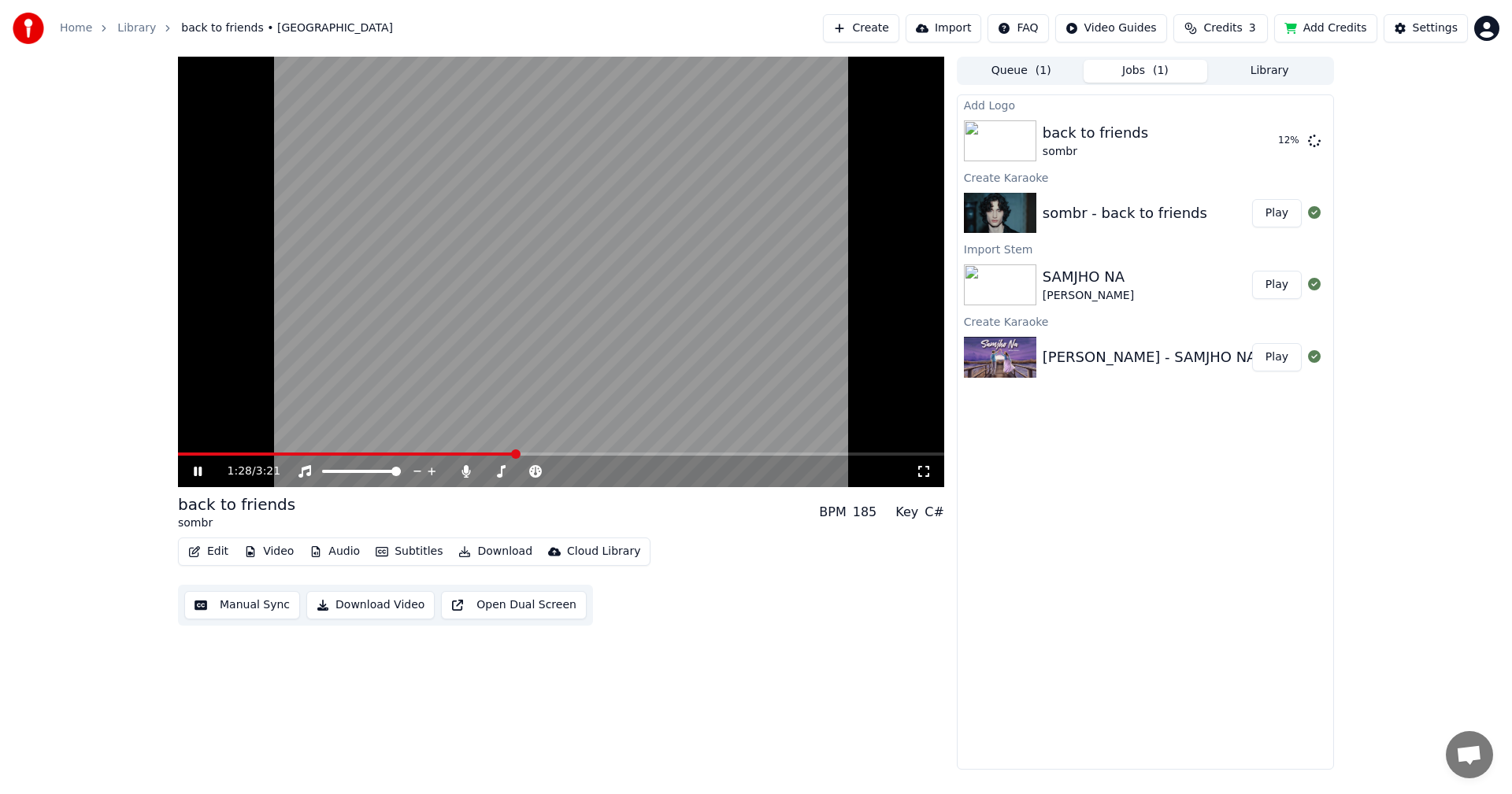
click at [484, 454] on span at bounding box center [346, 454] width 337 height 3
click at [504, 476] on icon at bounding box center [501, 471] width 16 height 13
click at [498, 473] on icon at bounding box center [501, 471] width 16 height 13
click at [504, 468] on icon at bounding box center [501, 471] width 9 height 13
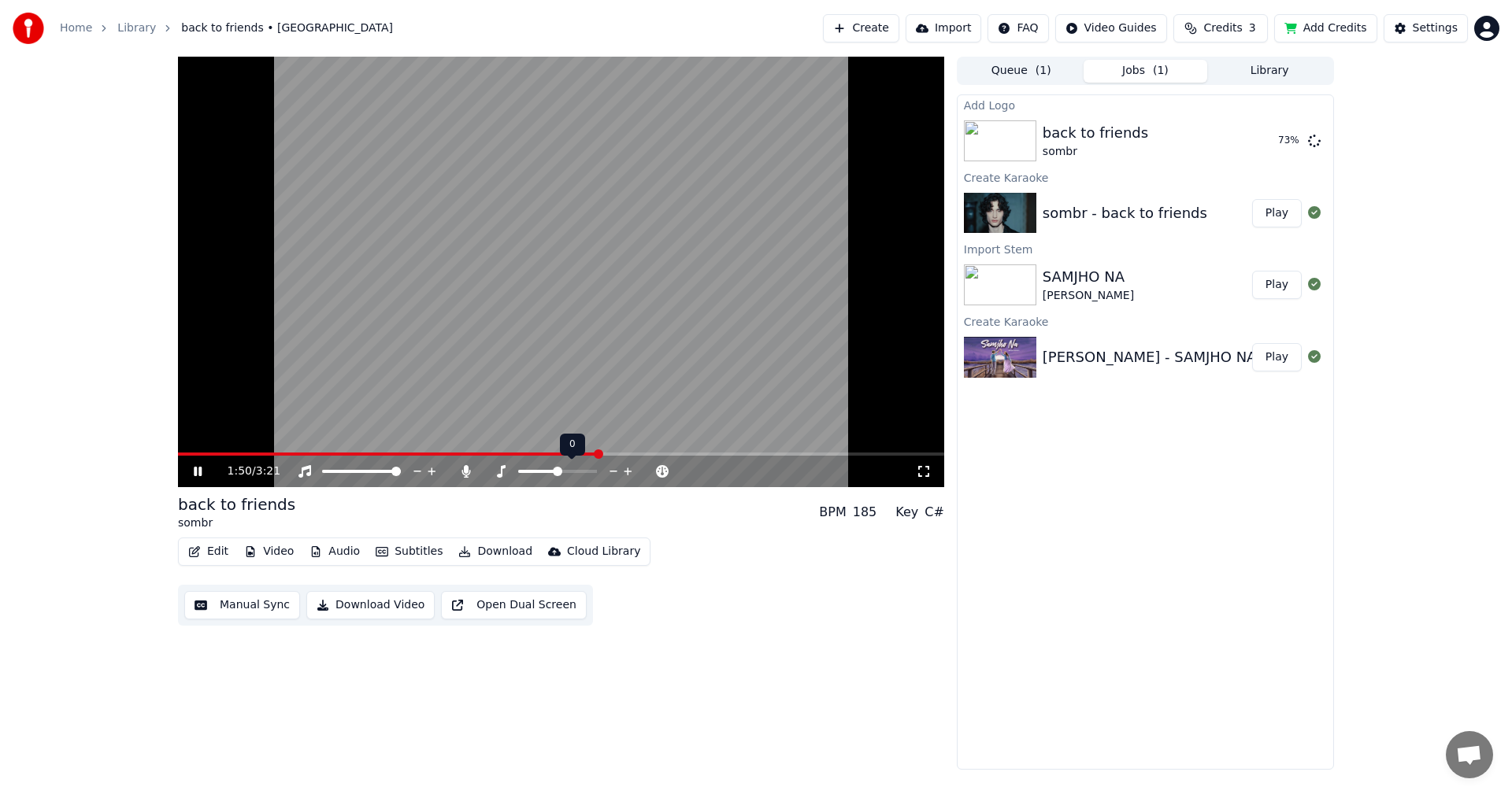
click at [554, 467] on span at bounding box center [557, 471] width 9 height 9
click at [220, 454] on span at bounding box center [539, 454] width 722 height 3
click at [253, 448] on video at bounding box center [561, 272] width 766 height 431
click at [274, 451] on video at bounding box center [561, 272] width 766 height 431
click at [273, 454] on span at bounding box center [561, 454] width 766 height 3
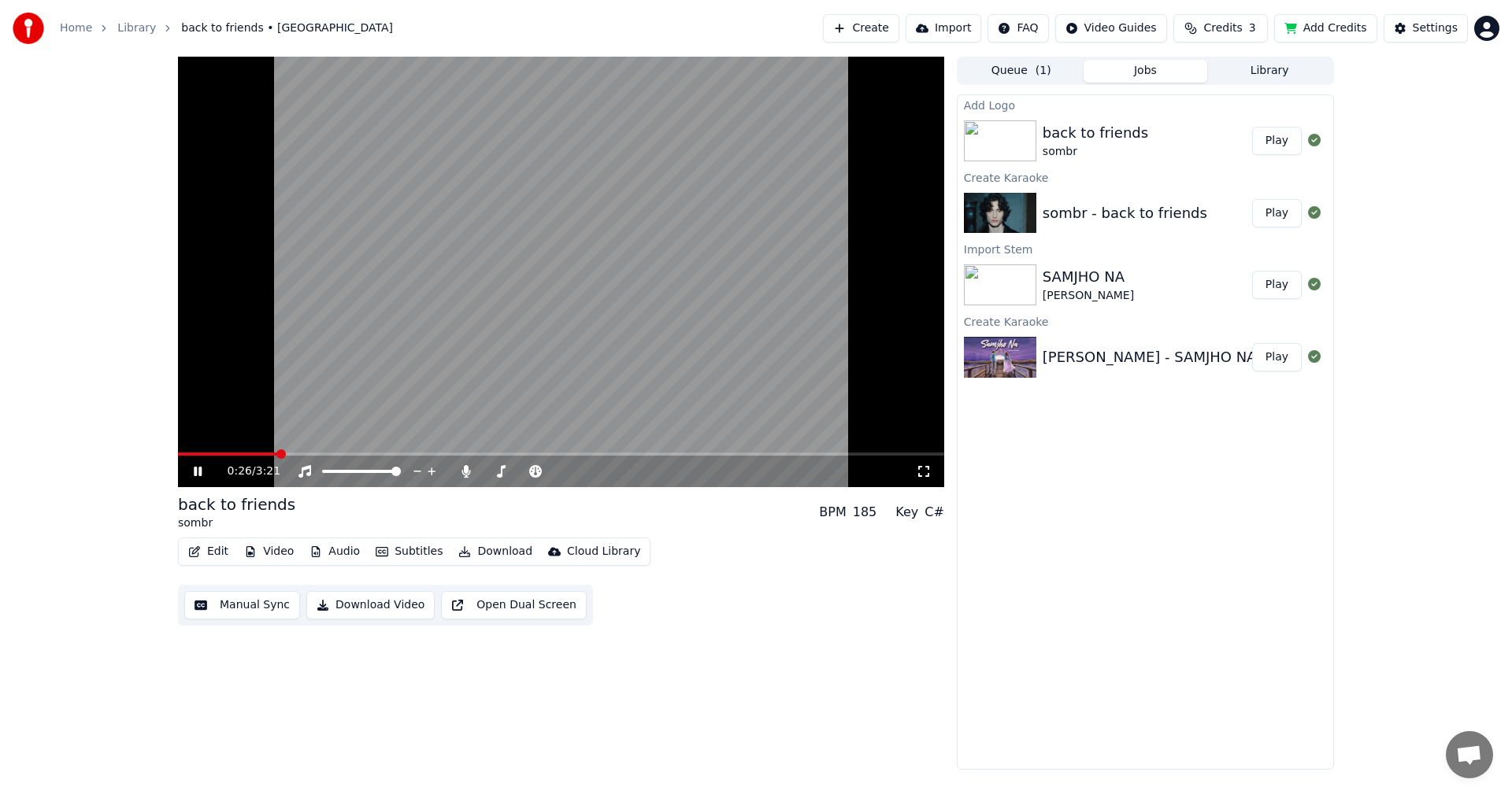
click at [266, 452] on video at bounding box center [561, 272] width 766 height 431
click at [260, 452] on video at bounding box center [561, 272] width 766 height 431
click at [255, 452] on video at bounding box center [561, 272] width 766 height 431
click at [277, 454] on span at bounding box center [229, 454] width 102 height 3
click at [265, 451] on span at bounding box center [269, 454] width 9 height 9
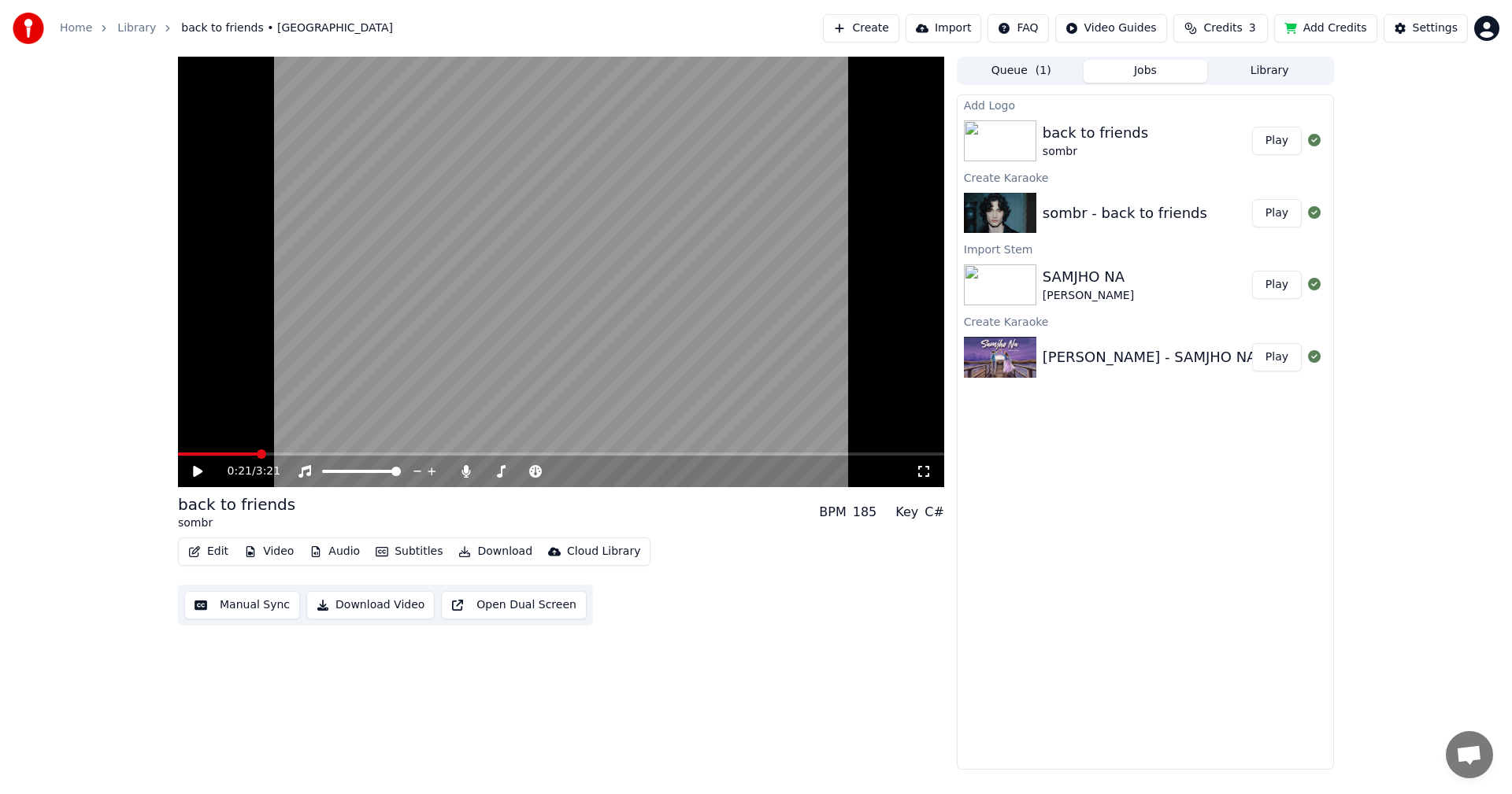
click at [196, 466] on icon at bounding box center [209, 471] width 37 height 13
click at [198, 475] on icon at bounding box center [209, 471] width 37 height 13
click at [1338, 25] on button "Add Credits" at bounding box center [1326, 28] width 103 height 28
click at [194, 469] on icon at bounding box center [198, 471] width 9 height 11
click at [461, 468] on icon at bounding box center [466, 471] width 16 height 13
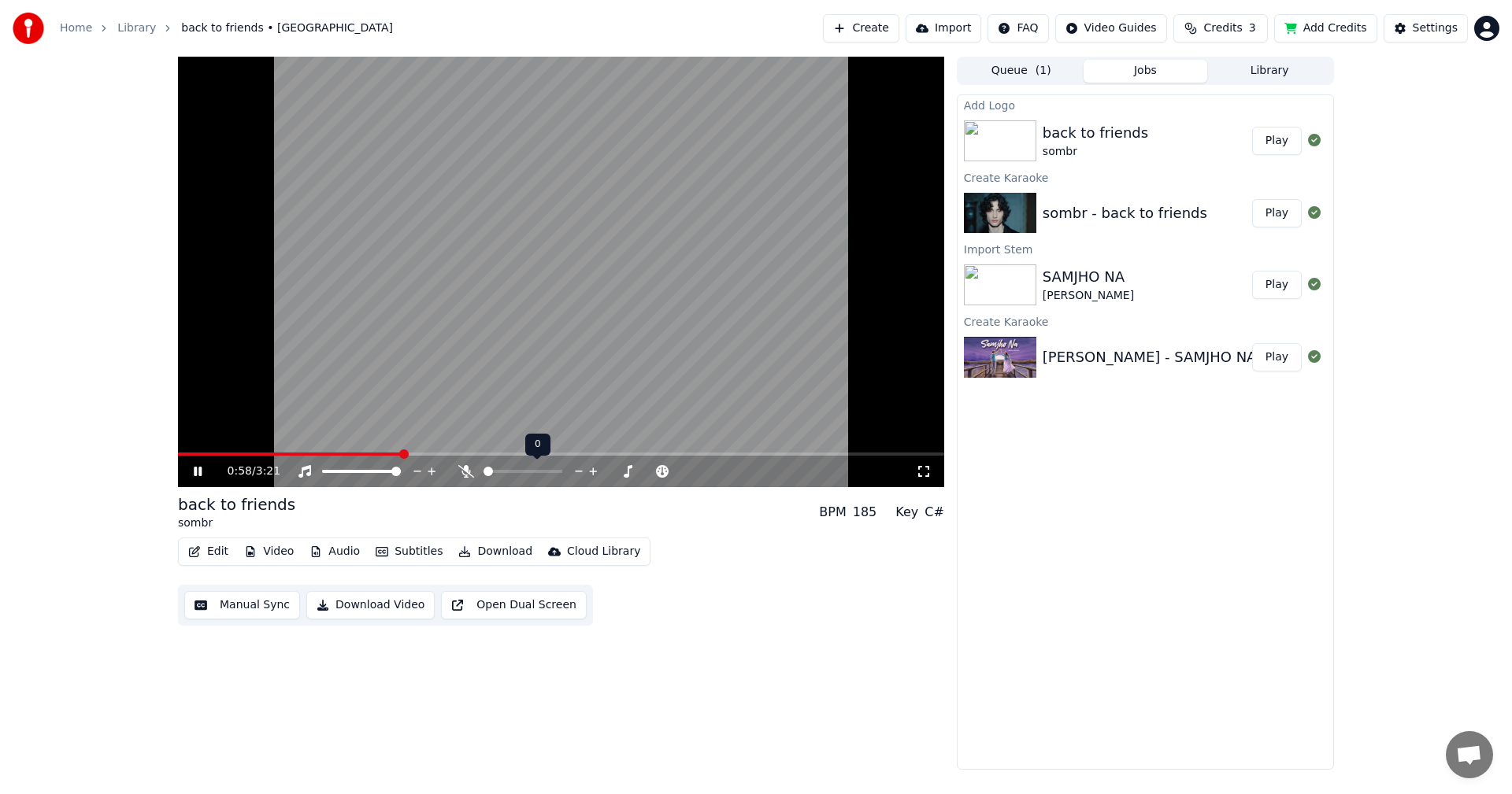
click at [461, 468] on icon at bounding box center [466, 471] width 16 height 13
click at [461, 467] on icon at bounding box center [466, 471] width 16 height 13
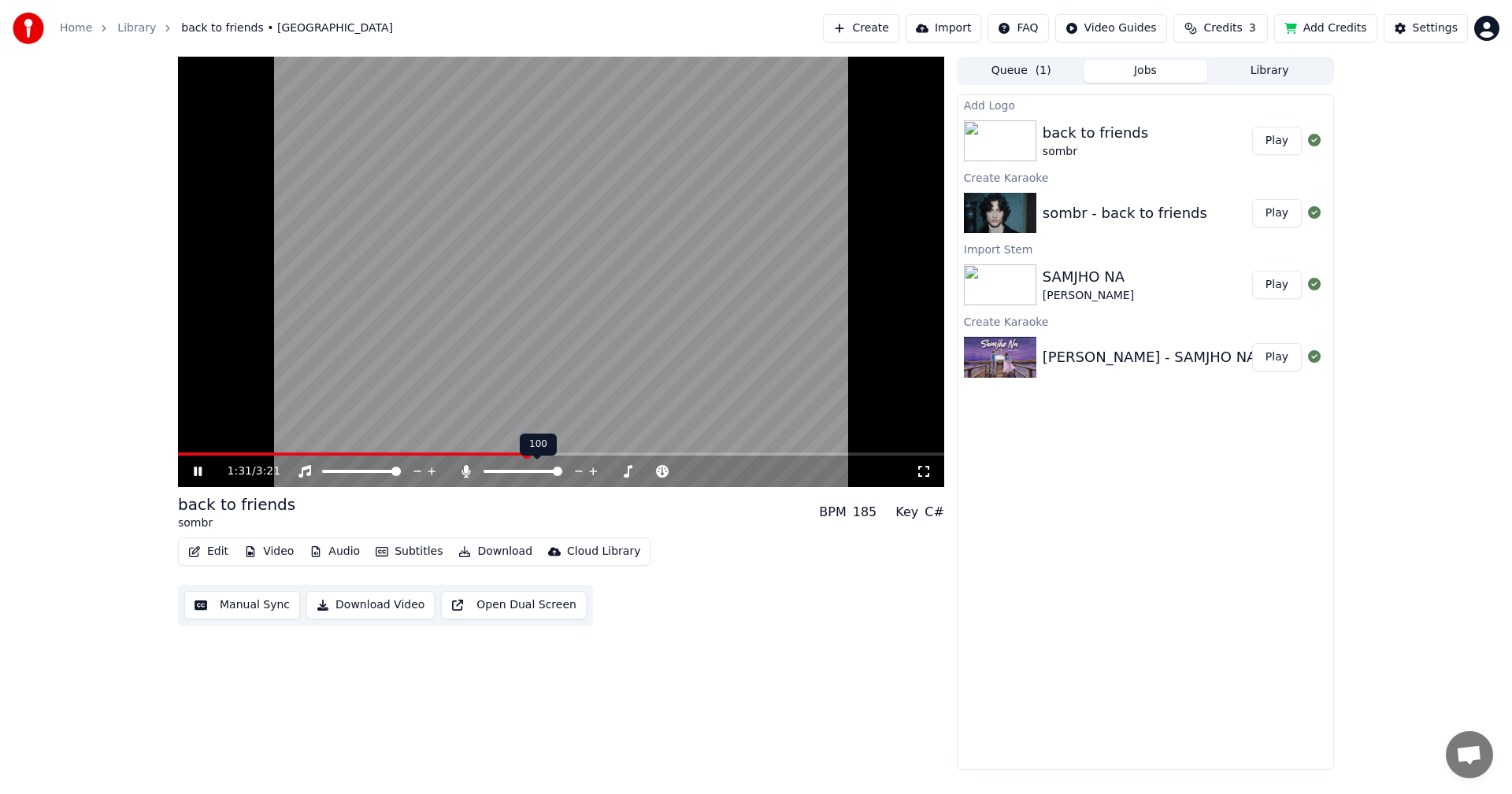
click at [461, 467] on icon at bounding box center [466, 471] width 16 height 13
click at [199, 472] on icon at bounding box center [198, 471] width 8 height 9
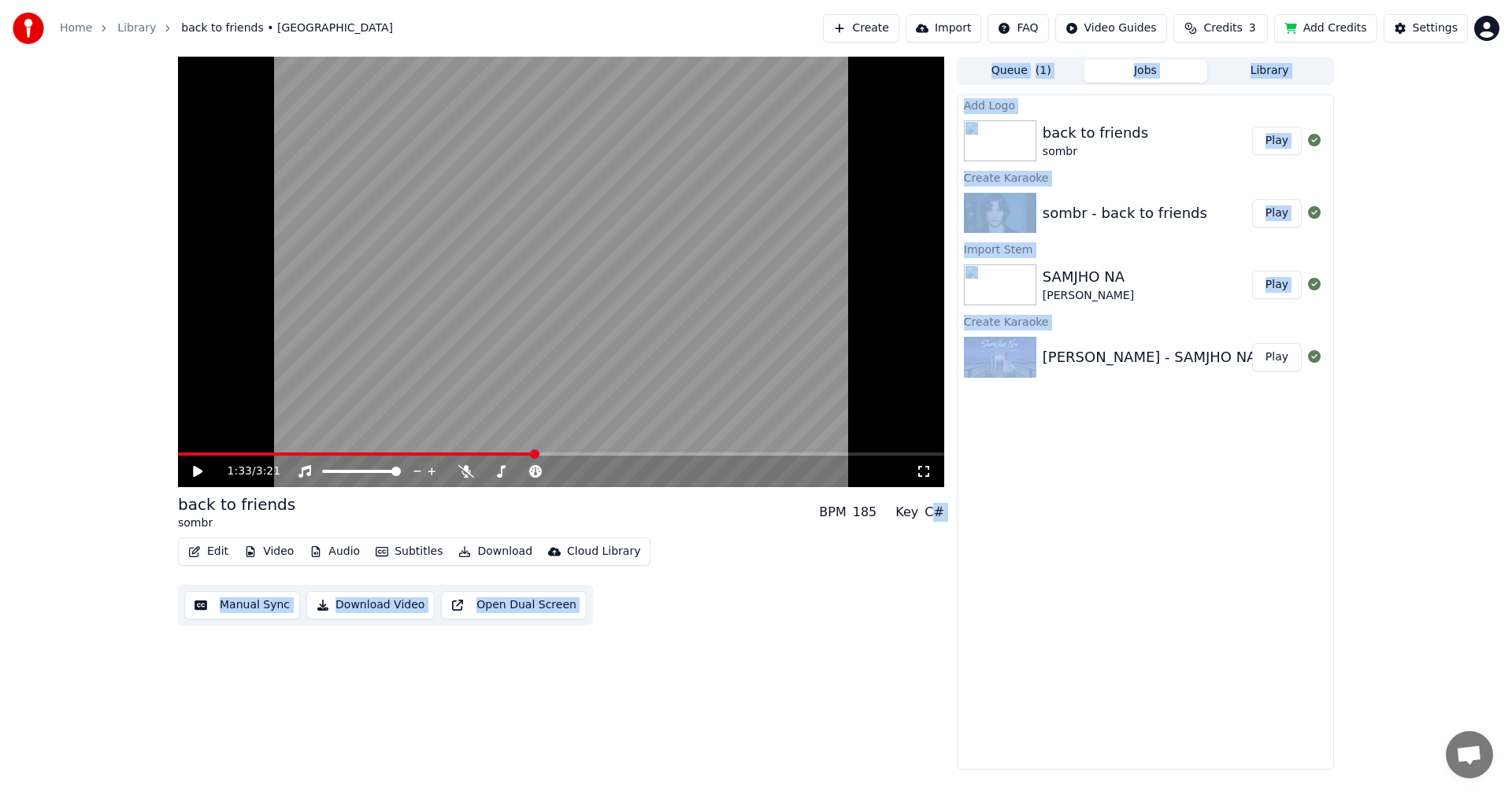
drag, startPoint x: 934, startPoint y: 509, endPoint x: 961, endPoint y: 488, distance: 34.2
click at [961, 488] on div "1:33 / 3:21 back to friends sombr BPM 185 Key C# Edit Video Audio Subtitles Dow…" at bounding box center [756, 414] width 1182 height 713
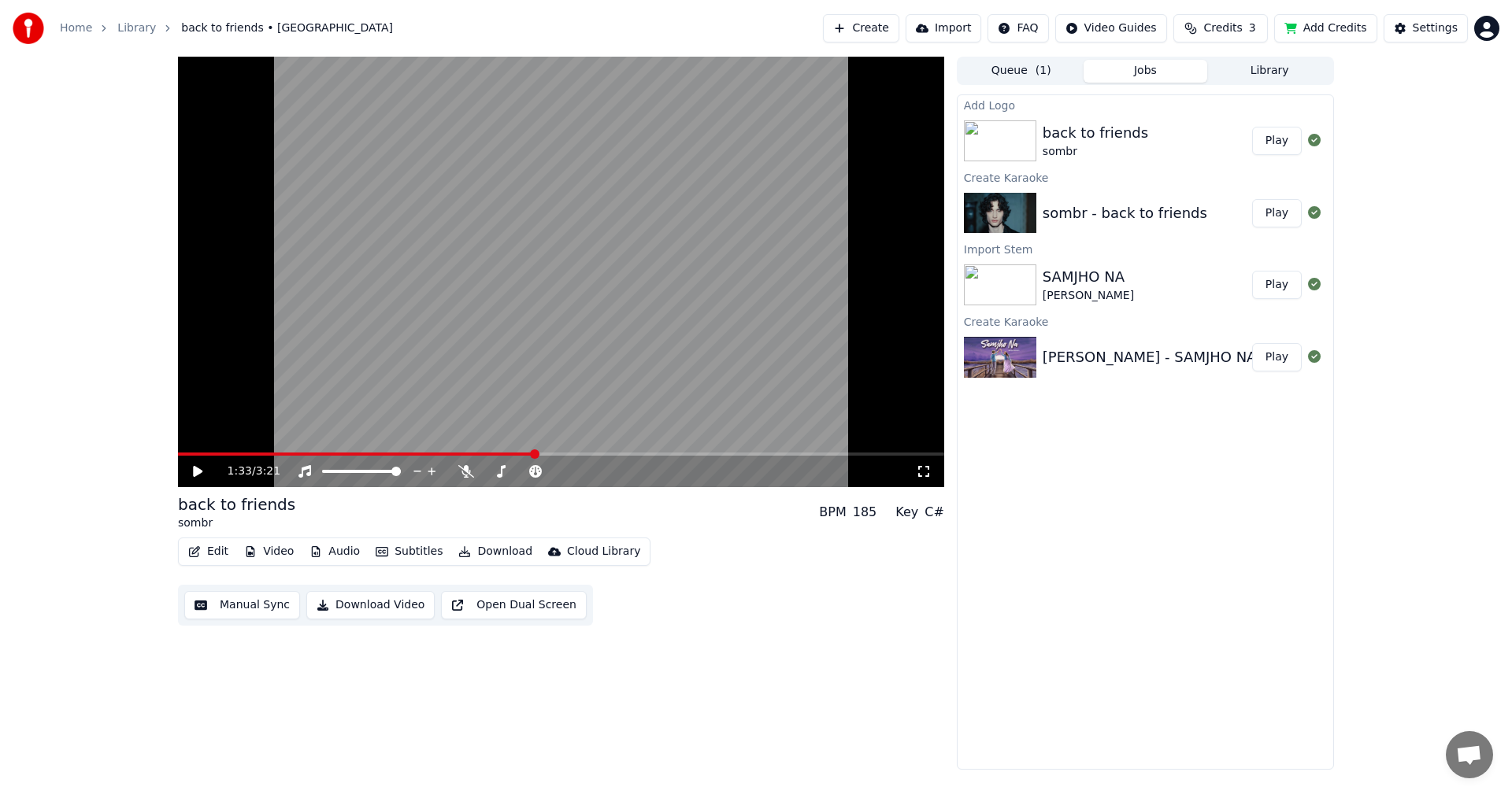
click at [925, 522] on div "Key C#" at bounding box center [919, 512] width 49 height 19
drag, startPoint x: 922, startPoint y: 511, endPoint x: 940, endPoint y: 483, distance: 33.3
click at [940, 480] on div "1:33 / 3:21 back to friends sombr BPM 185 Key C# Edit Video Audio Subtitles Dow…" at bounding box center [561, 414] width 766 height 713
click at [942, 523] on div "back to friends sombr BPM 185 Key C#" at bounding box center [561, 512] width 766 height 37
click at [939, 506] on div "C#" at bounding box center [934, 512] width 20 height 19
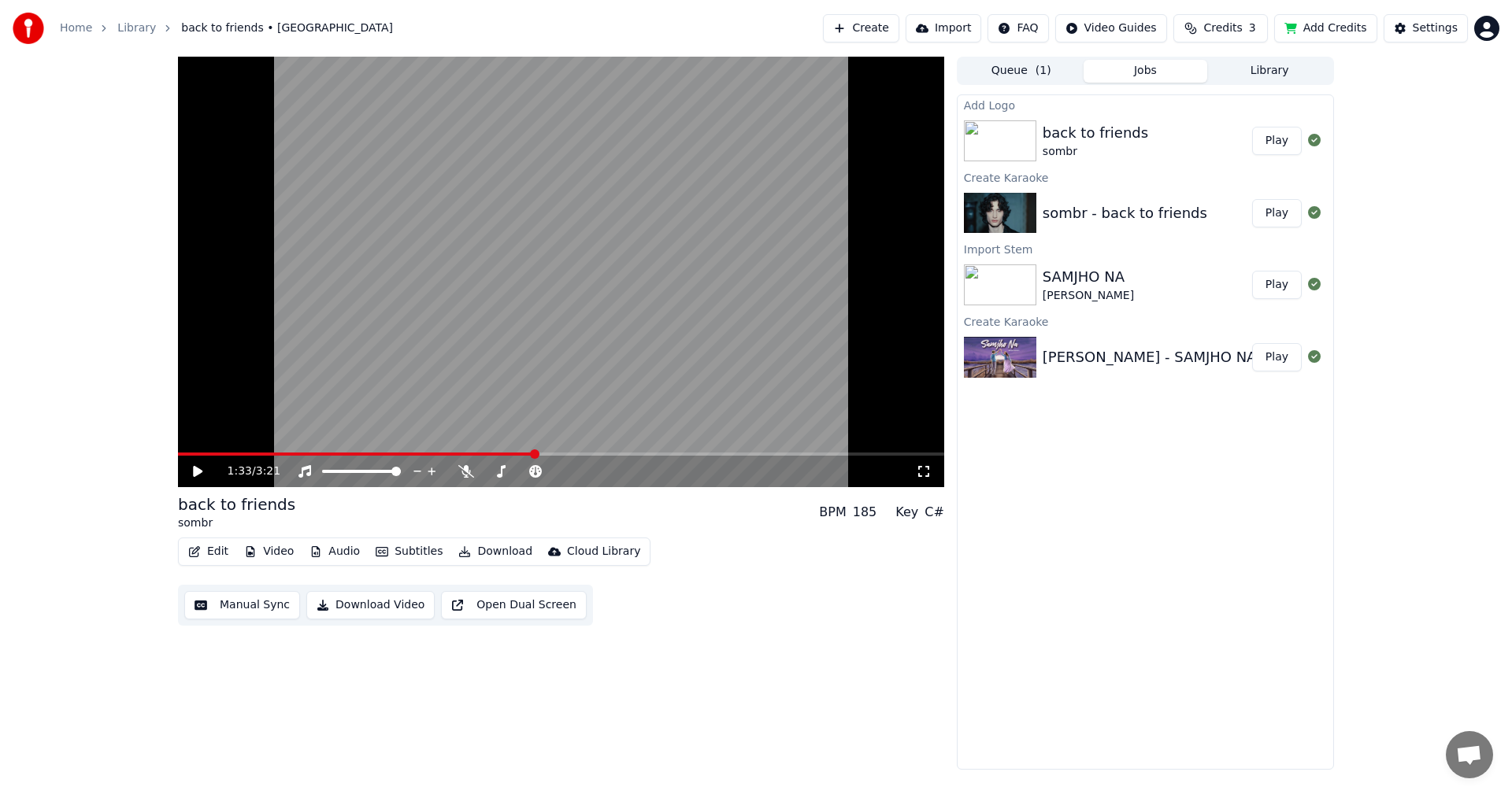
click at [945, 511] on div "1:33 / 3:21 back to friends sombr BPM 185 Key C# Edit Video Audio Subtitles Dow…" at bounding box center [756, 414] width 1182 height 713
click at [942, 511] on div "C#" at bounding box center [934, 512] width 20 height 19
click at [942, 511] on div "C#" at bounding box center [934, 512] width 20 height 19
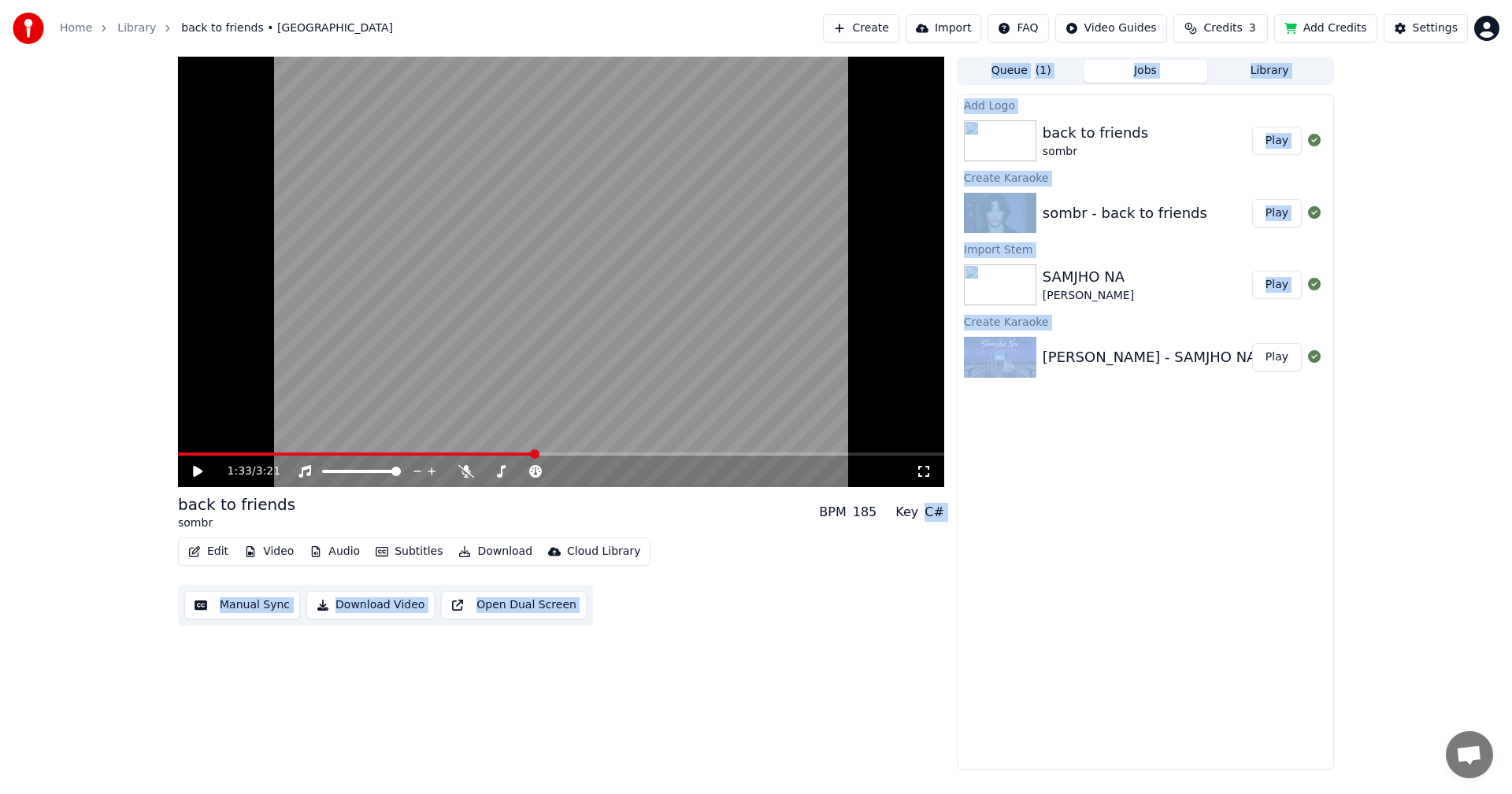
drag, startPoint x: 928, startPoint y: 511, endPoint x: 942, endPoint y: 521, distance: 17.2
click at [958, 509] on div "1:33 / 3:21 back to friends sombr BPM 185 Key C# Edit Video Audio Subtitles Dow…" at bounding box center [756, 414] width 1182 height 713
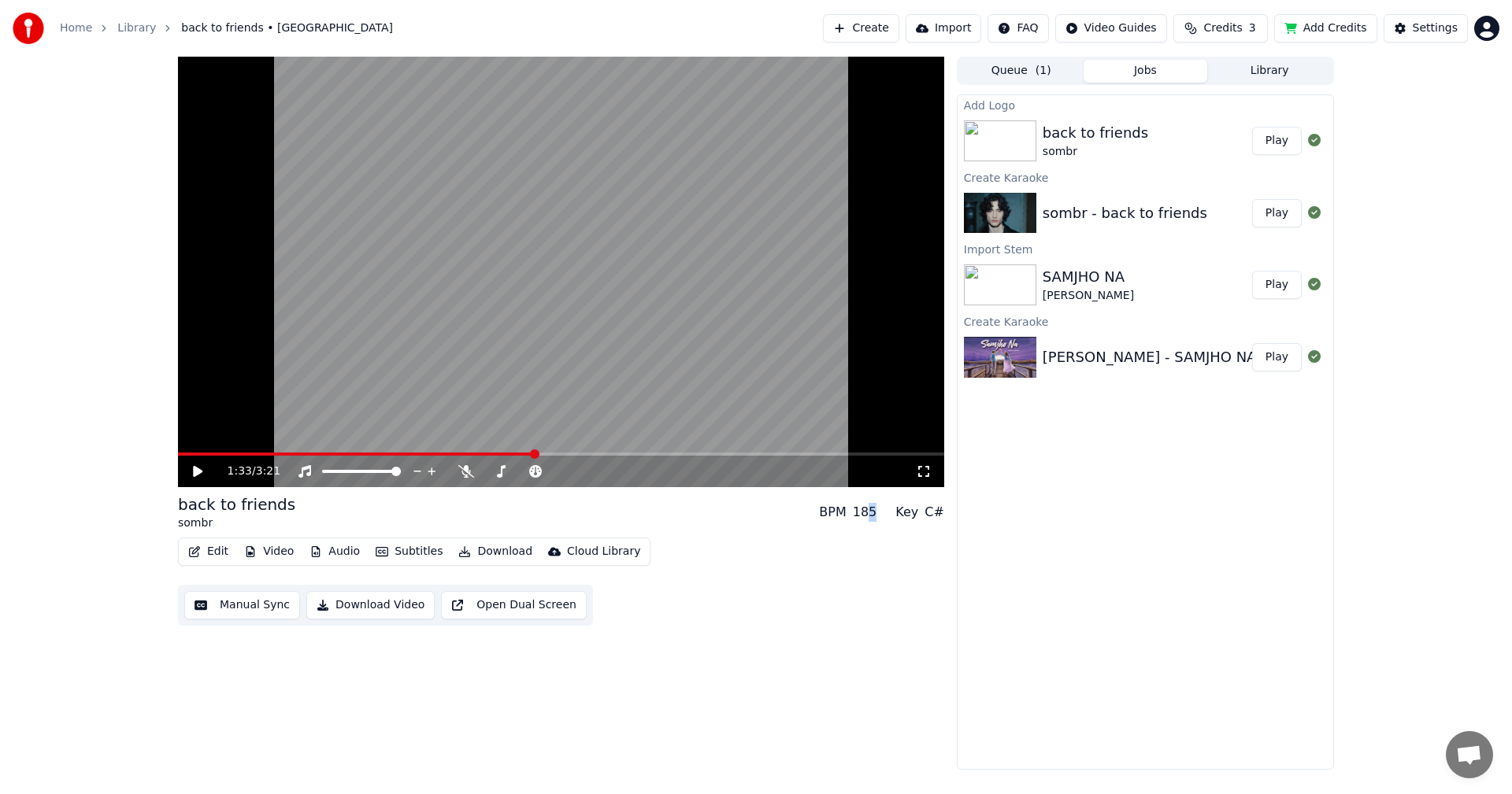
click at [878, 517] on div "185" at bounding box center [865, 512] width 25 height 19
click at [919, 524] on div "back to friends sombr BPM 185 Key C#" at bounding box center [561, 512] width 766 height 37
click at [931, 510] on div "C#" at bounding box center [934, 512] width 20 height 19
click at [931, 510] on div "C#" at bounding box center [934, 512] width 20 height 19
click at [937, 511] on div "C#" at bounding box center [934, 512] width 20 height 19
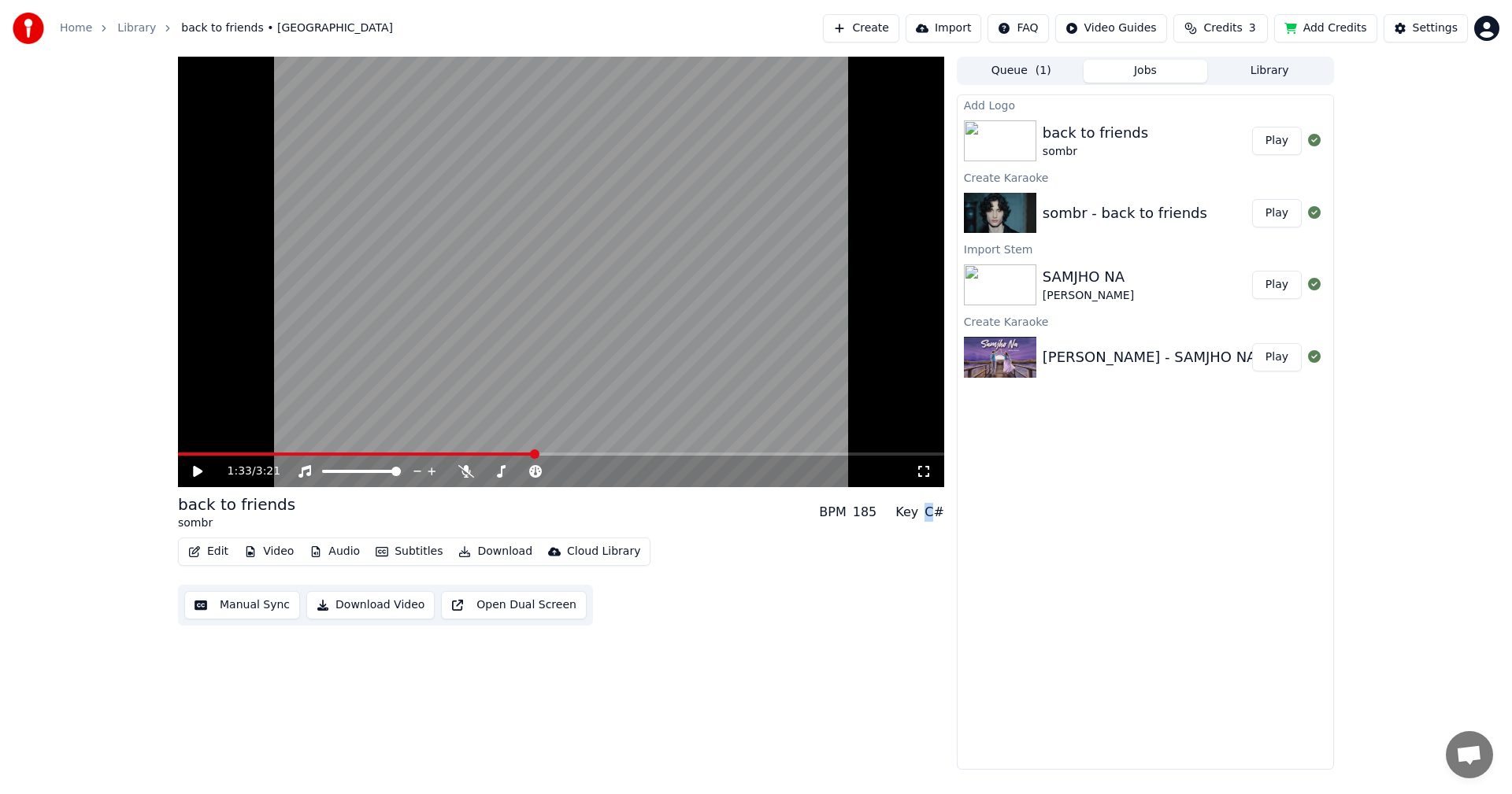
click at [937, 511] on div "C#" at bounding box center [934, 512] width 20 height 19
click at [941, 511] on div "C#" at bounding box center [934, 512] width 20 height 19
click at [939, 513] on div "C#" at bounding box center [934, 512] width 20 height 19
click at [938, 513] on div "C#" at bounding box center [934, 512] width 20 height 19
click at [933, 511] on div "C#" at bounding box center [934, 512] width 20 height 19
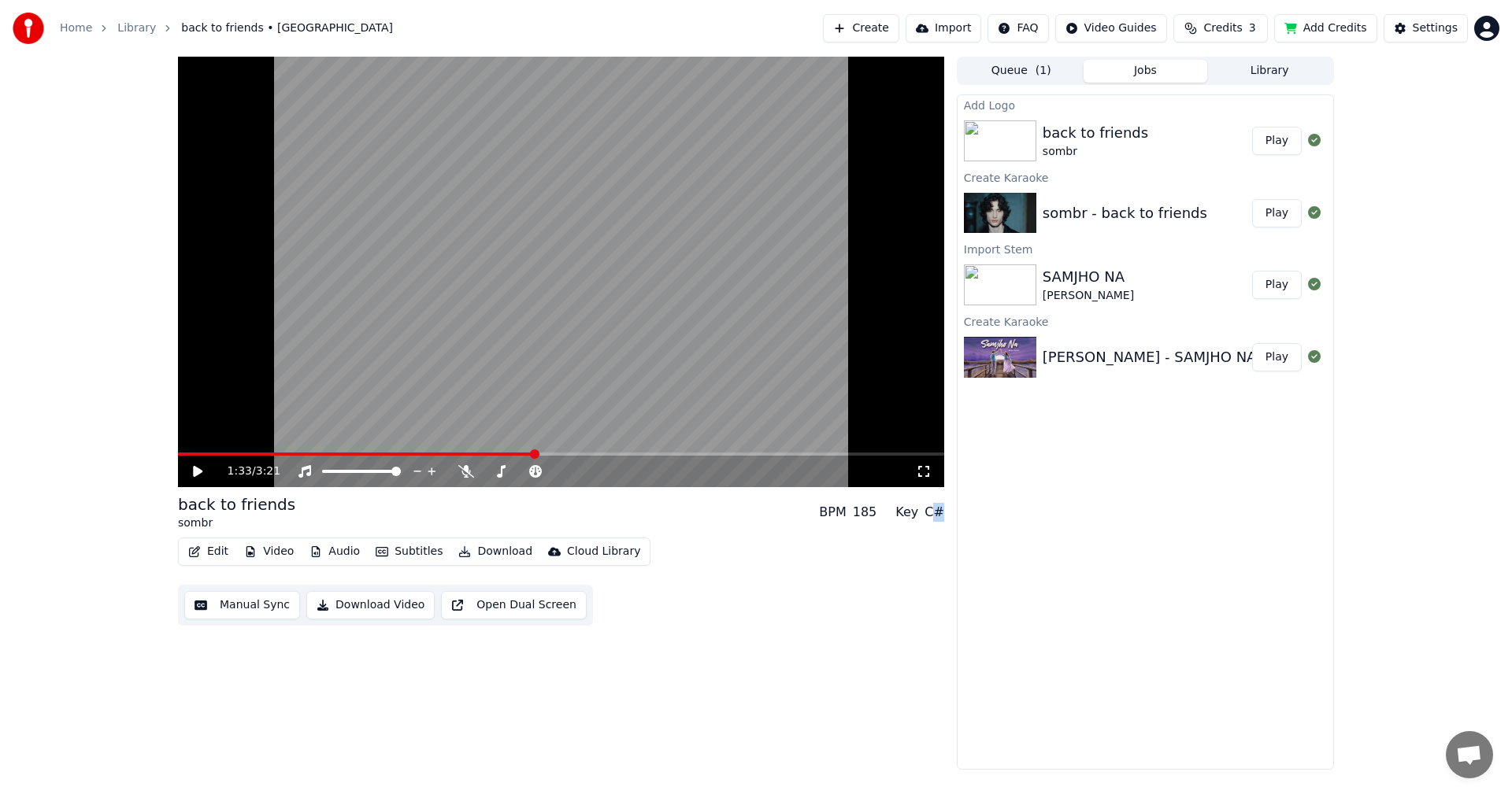
click at [933, 511] on div "C#" at bounding box center [934, 512] width 20 height 19
click at [933, 510] on div "C#" at bounding box center [934, 512] width 20 height 19
click at [881, 583] on div "Edit Video Audio Subtitles Download Cloud Library Manual Sync Download Video Op…" at bounding box center [561, 582] width 766 height 89
click at [322, 467] on span at bounding box center [326, 471] width 9 height 9
drag, startPoint x: 462, startPoint y: 466, endPoint x: 457, endPoint y: 476, distance: 11.2
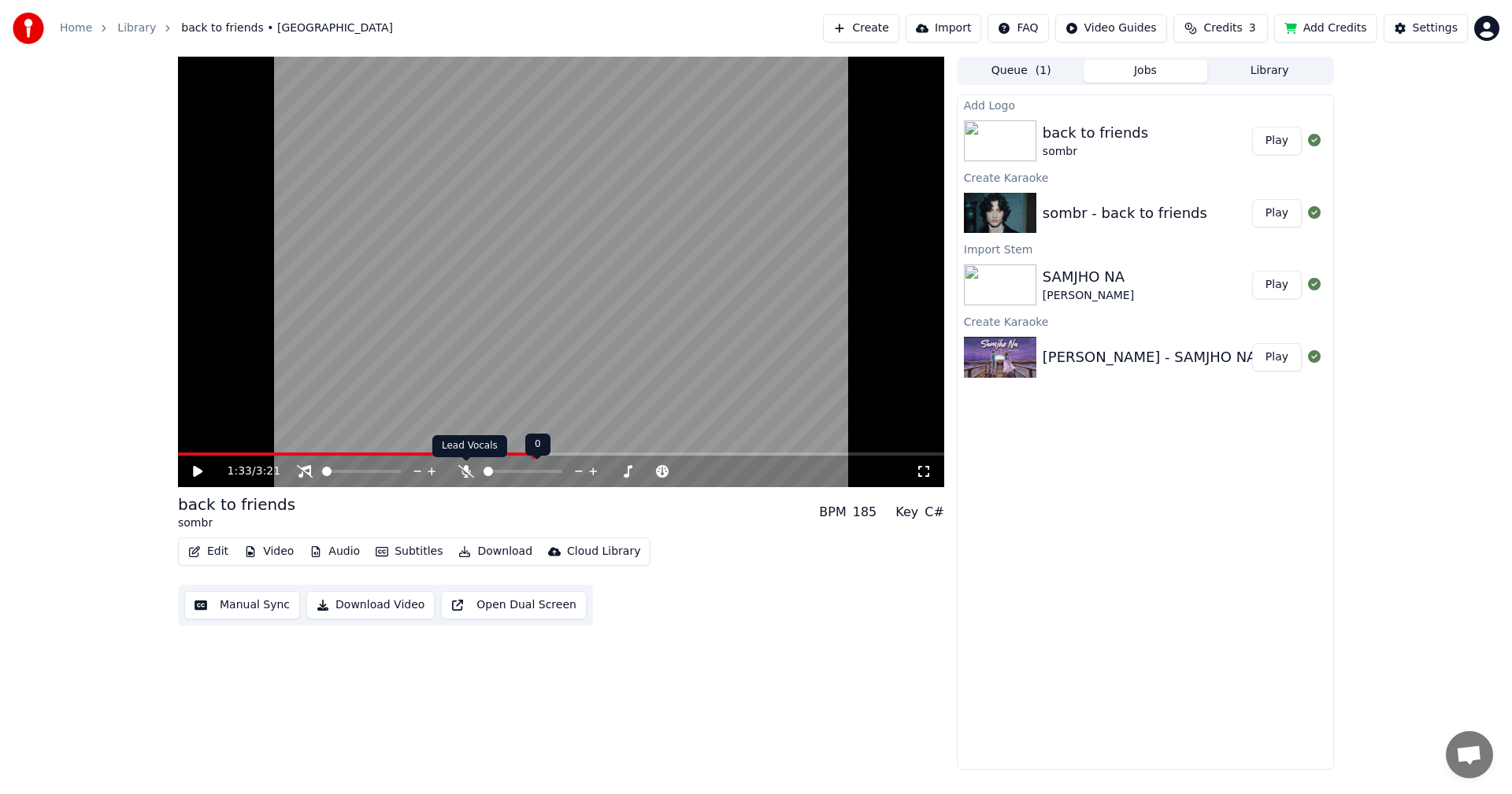
click at [463, 466] on icon at bounding box center [466, 471] width 16 height 13
click at [197, 471] on icon at bounding box center [198, 471] width 9 height 11
click at [199, 476] on icon at bounding box center [198, 471] width 8 height 9
drag, startPoint x: 518, startPoint y: 154, endPoint x: 474, endPoint y: 201, distance: 64.4
click at [518, 153] on video at bounding box center [561, 272] width 766 height 431
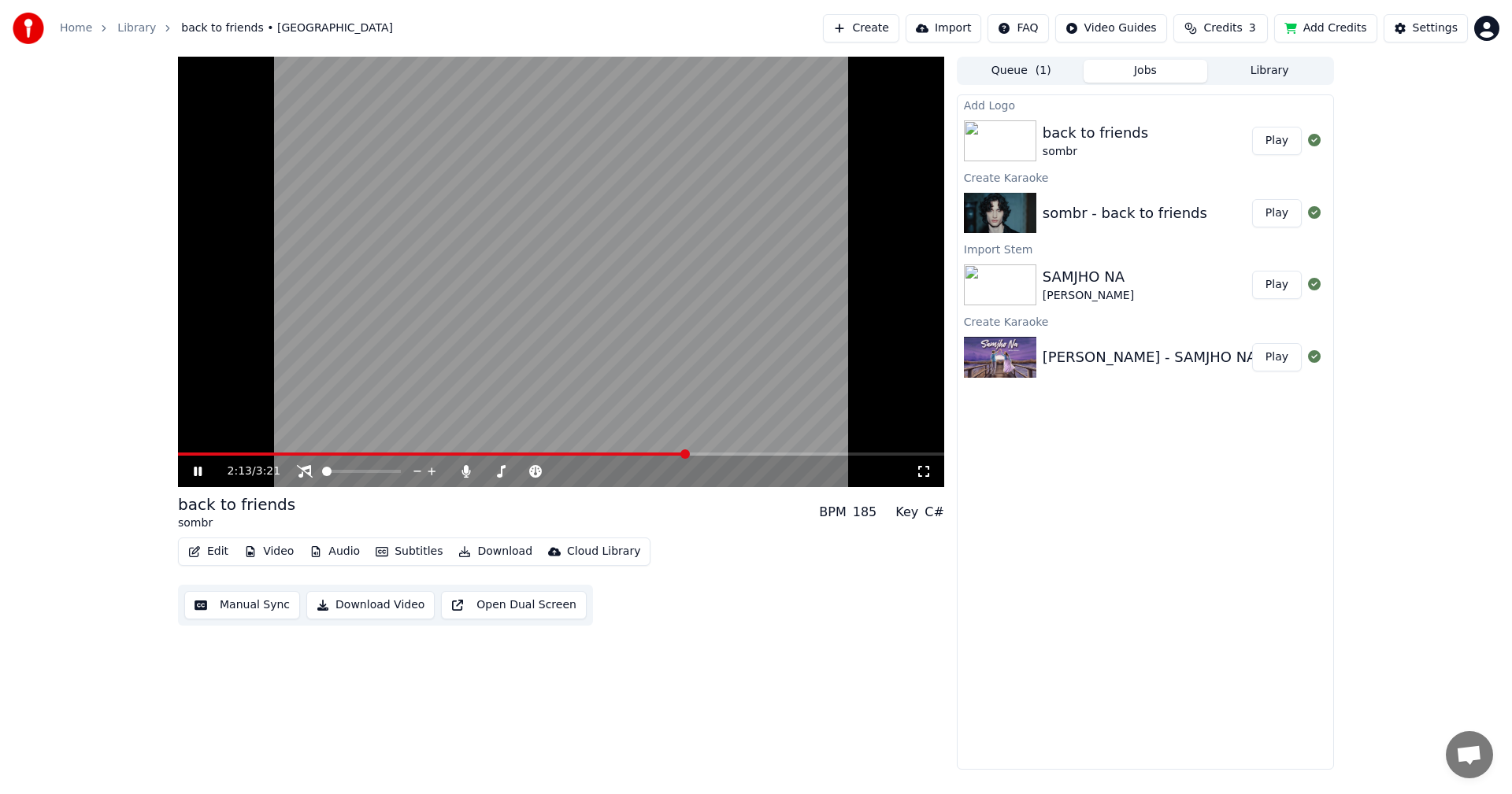
click at [197, 465] on div "2:13 / 3:21" at bounding box center [560, 471] width 753 height 16
click at [199, 469] on icon at bounding box center [198, 471] width 8 height 9
